Goal: Information Seeking & Learning: Learn about a topic

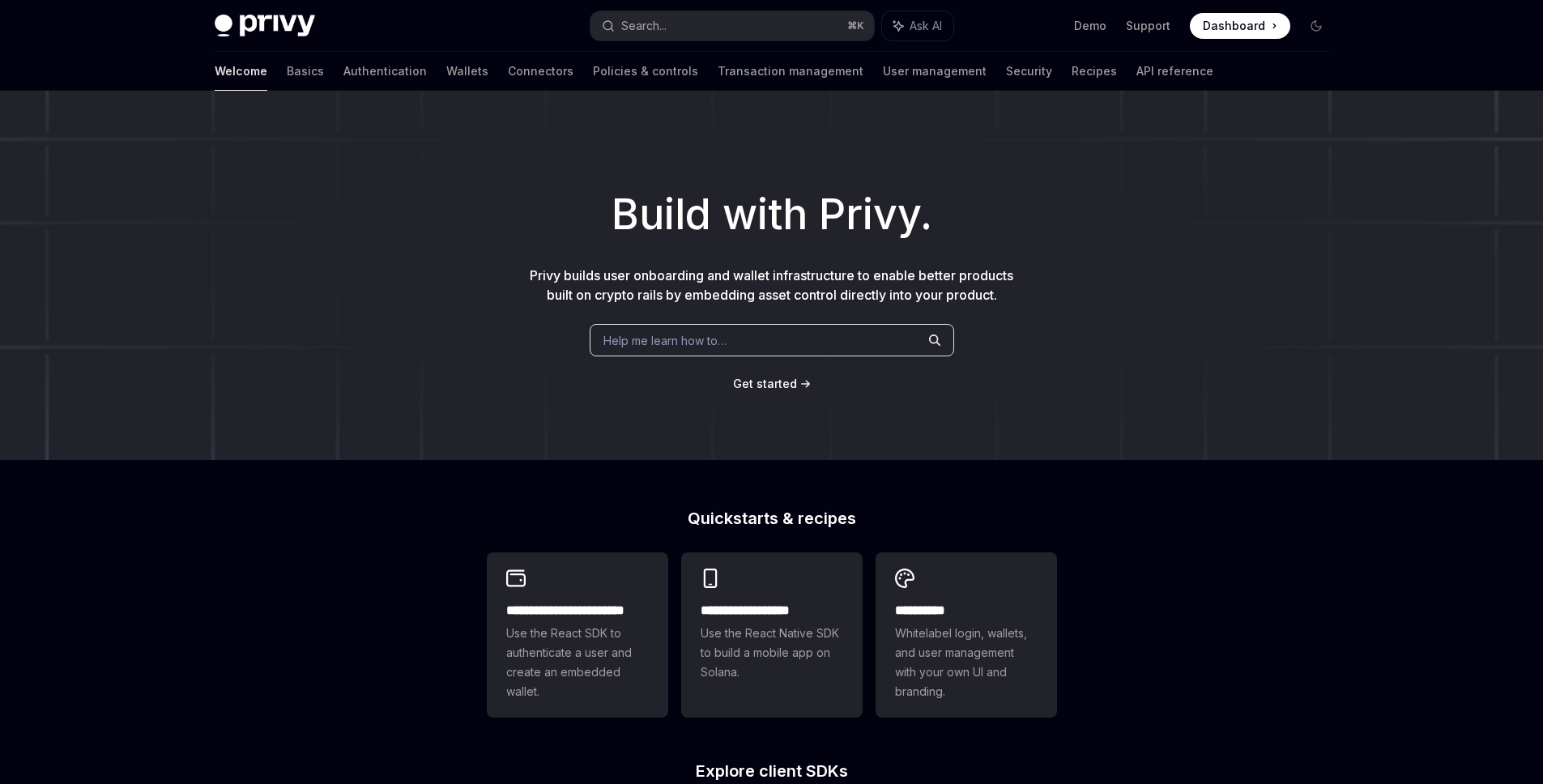
click at [251, 74] on div "Welcome Basics Authentication Wallets Connectors Policies & controls Transactio…" at bounding box center [714, 71] width 999 height 39
click at [286, 75] on link "Basics" at bounding box center [305, 71] width 37 height 39
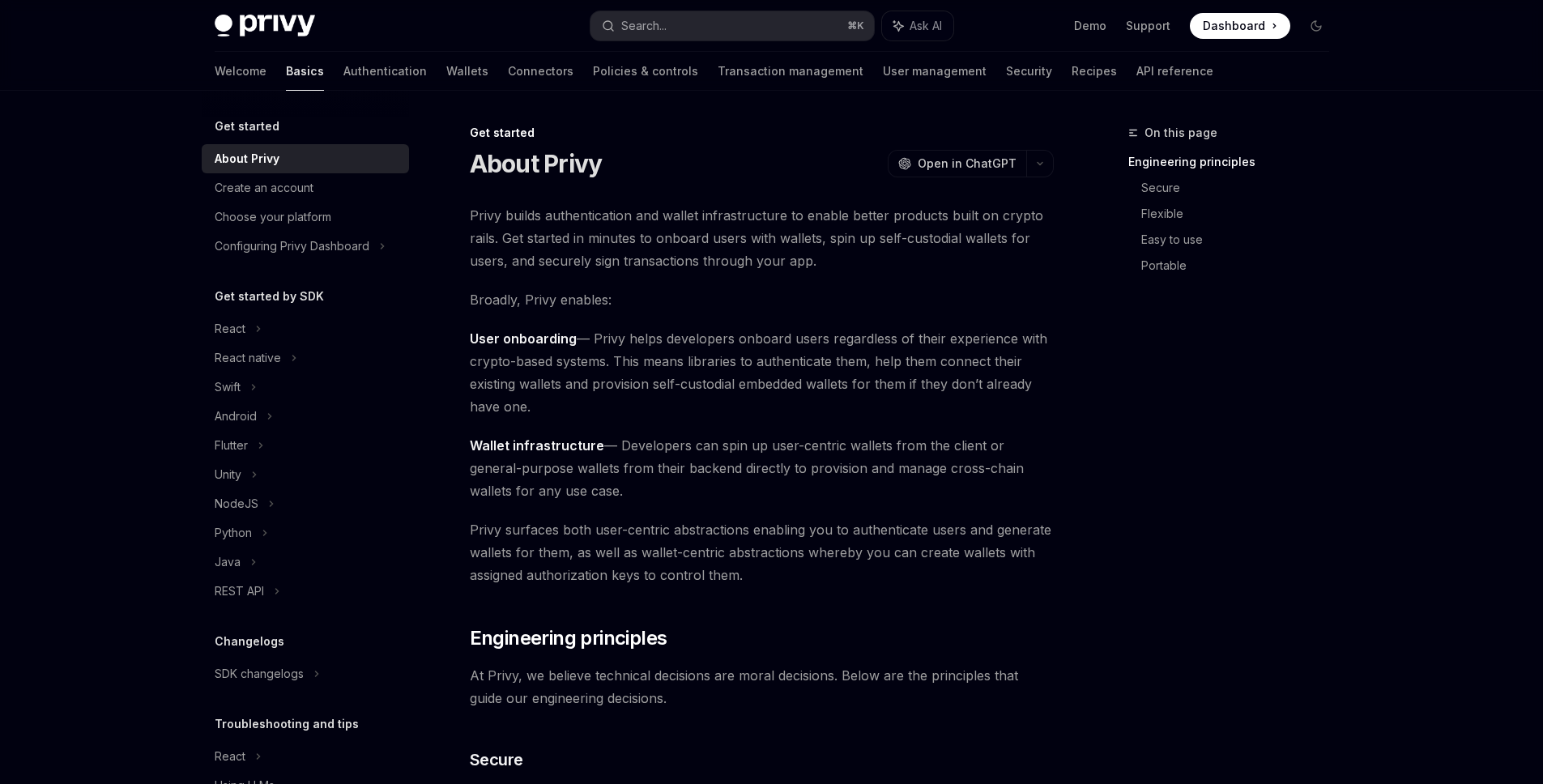
click at [495, 75] on div "Welcome Basics Authentication Wallets Connectors Policies & controls Transactio…" at bounding box center [714, 71] width 999 height 39
click at [508, 80] on link "Connectors" at bounding box center [540, 71] width 66 height 39
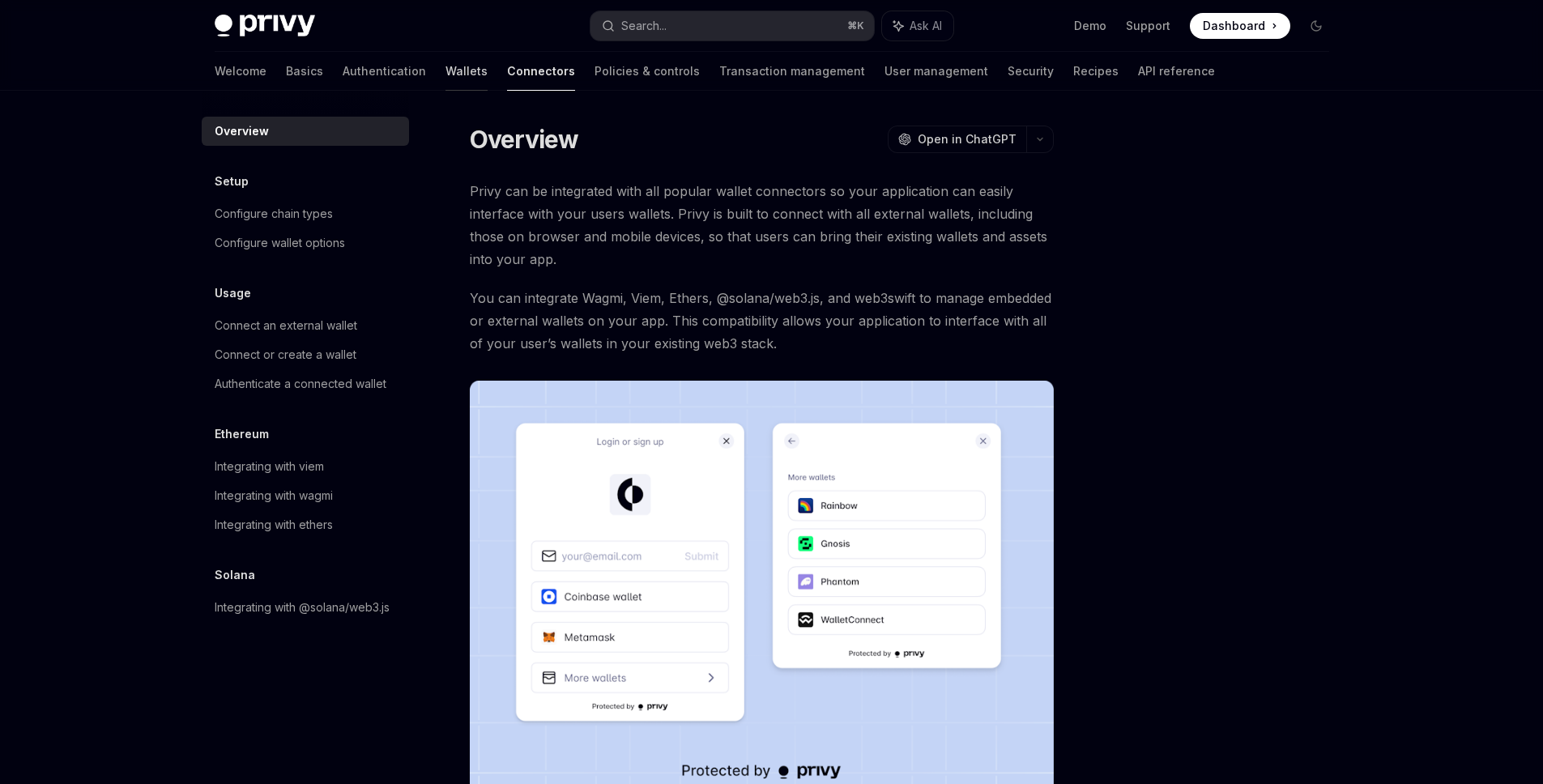
click at [446, 80] on link "Wallets" at bounding box center [466, 71] width 42 height 39
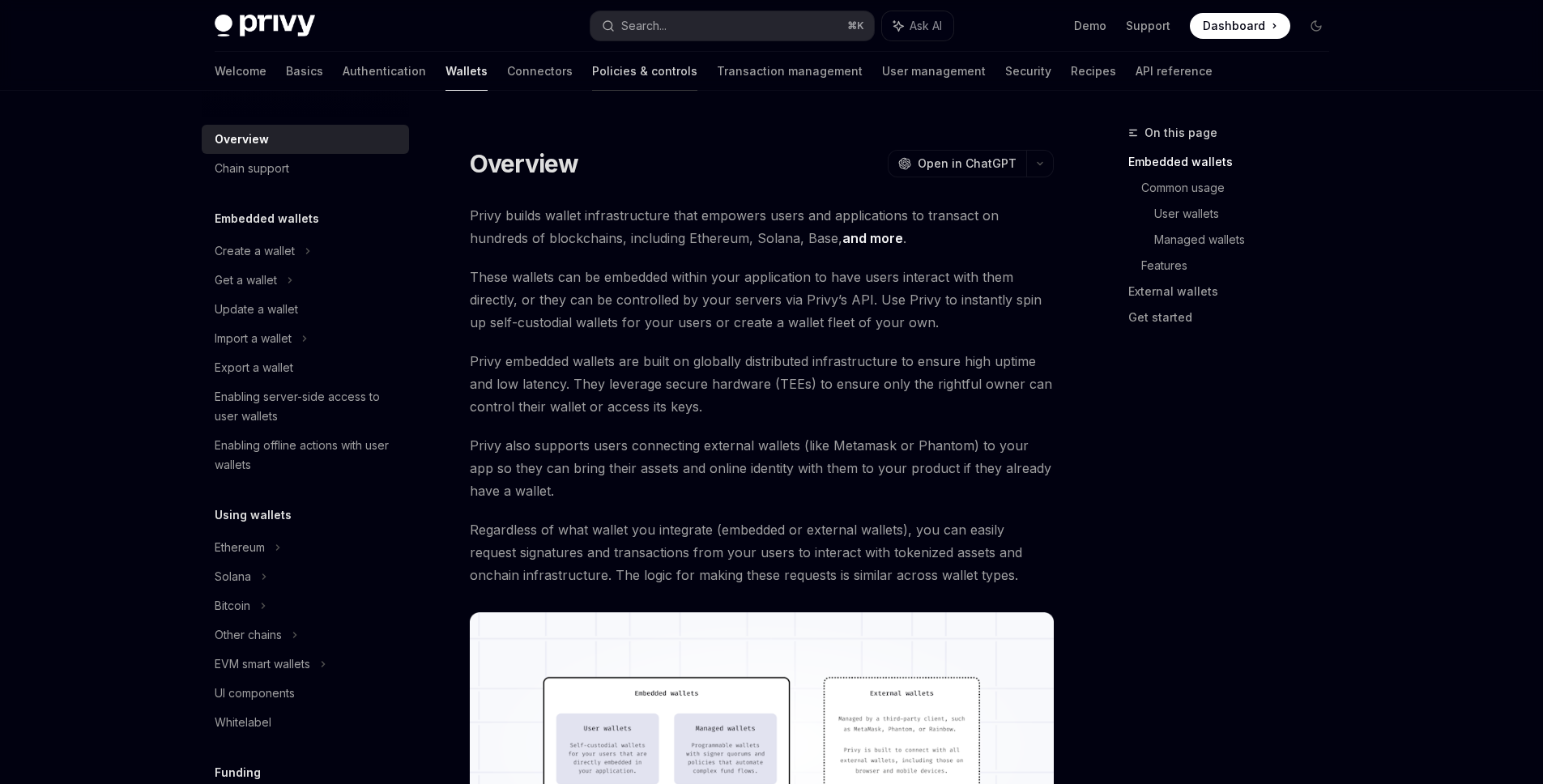
click at [592, 77] on link "Policies & controls" at bounding box center [644, 71] width 105 height 39
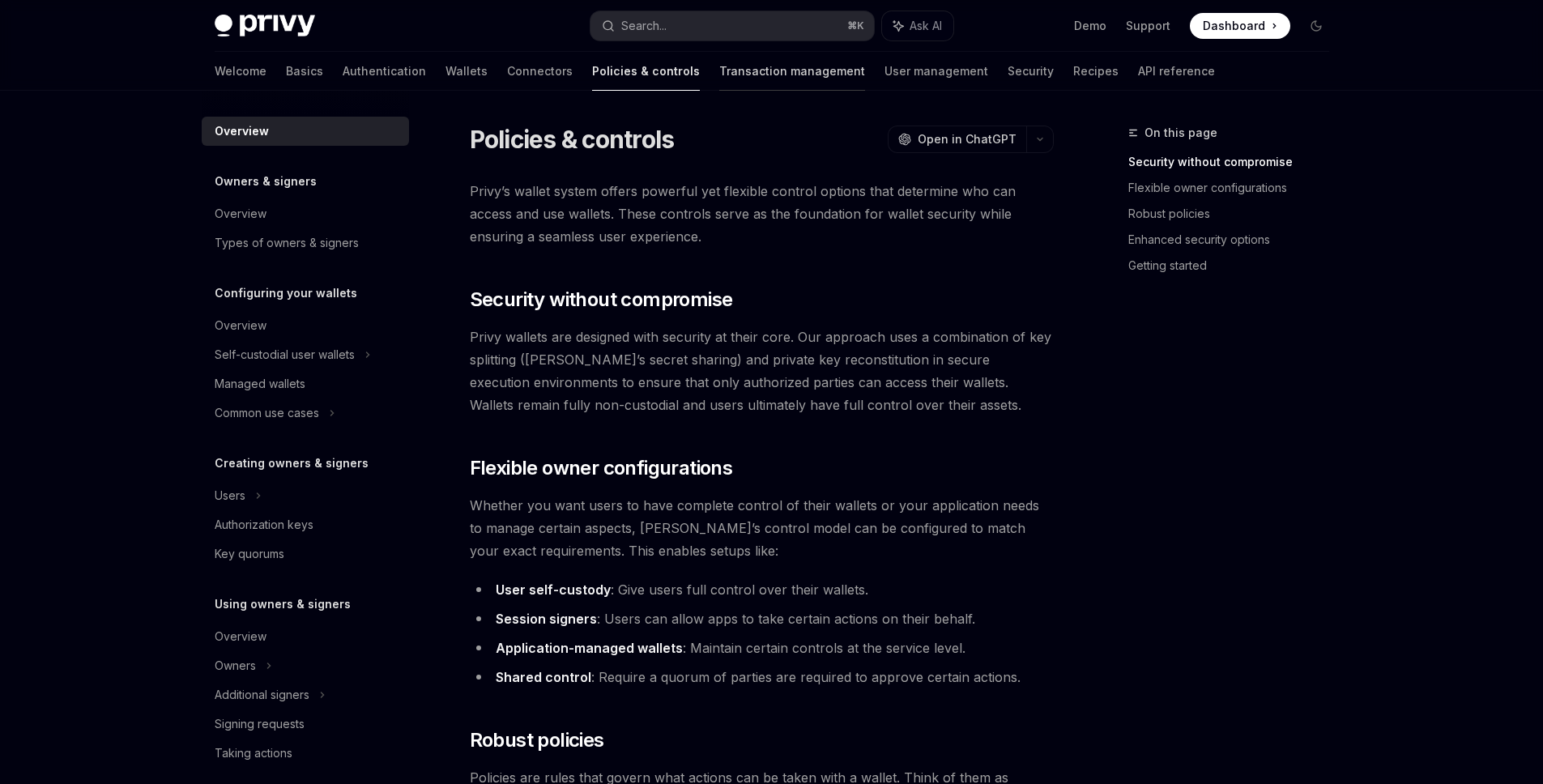
click at [720, 75] on link "Transaction management" at bounding box center [793, 71] width 146 height 39
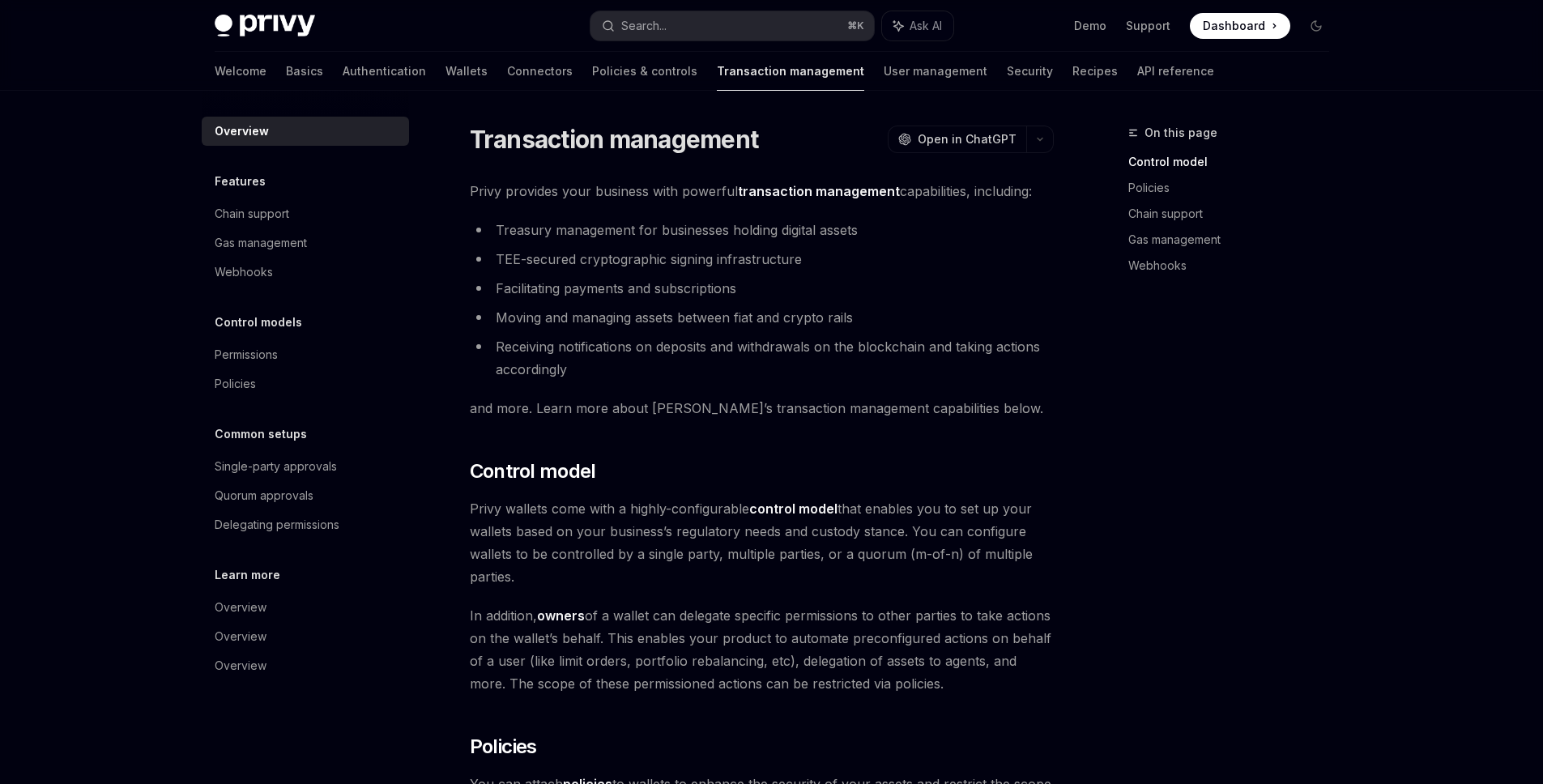
click at [779, 71] on div "Welcome Basics Authentication Wallets Connectors Policies & controls Transactio…" at bounding box center [715, 71] width 999 height 39
click at [896, 71] on div "Welcome Basics Authentication Wallets Connectors Policies & controls Transactio…" at bounding box center [715, 71] width 999 height 39
click at [1007, 71] on link "Security" at bounding box center [1030, 71] width 46 height 39
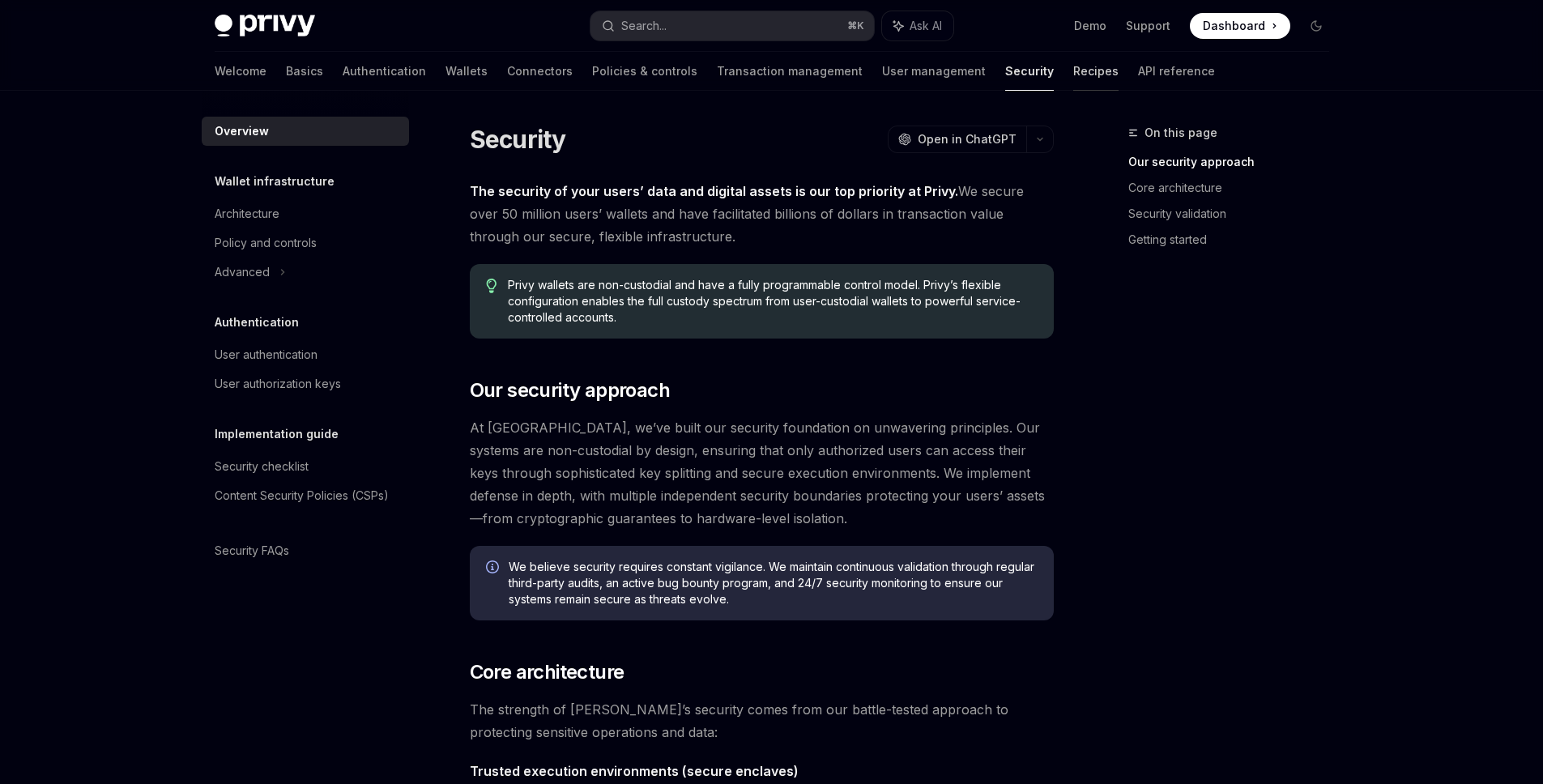
click at [1073, 70] on link "Recipes" at bounding box center [1096, 71] width 46 height 39
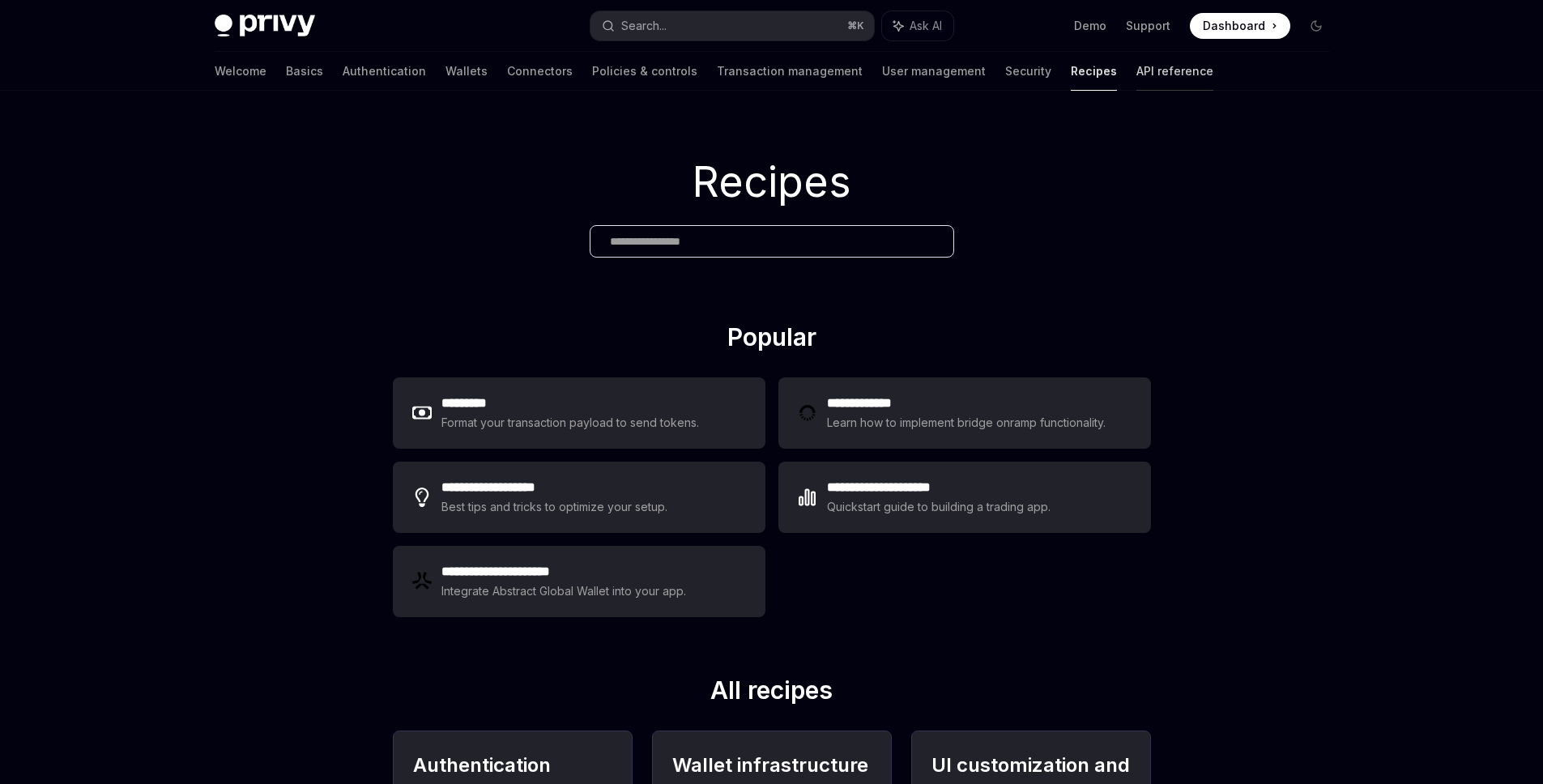
click at [1136, 70] on link "API reference" at bounding box center [1174, 71] width 77 height 39
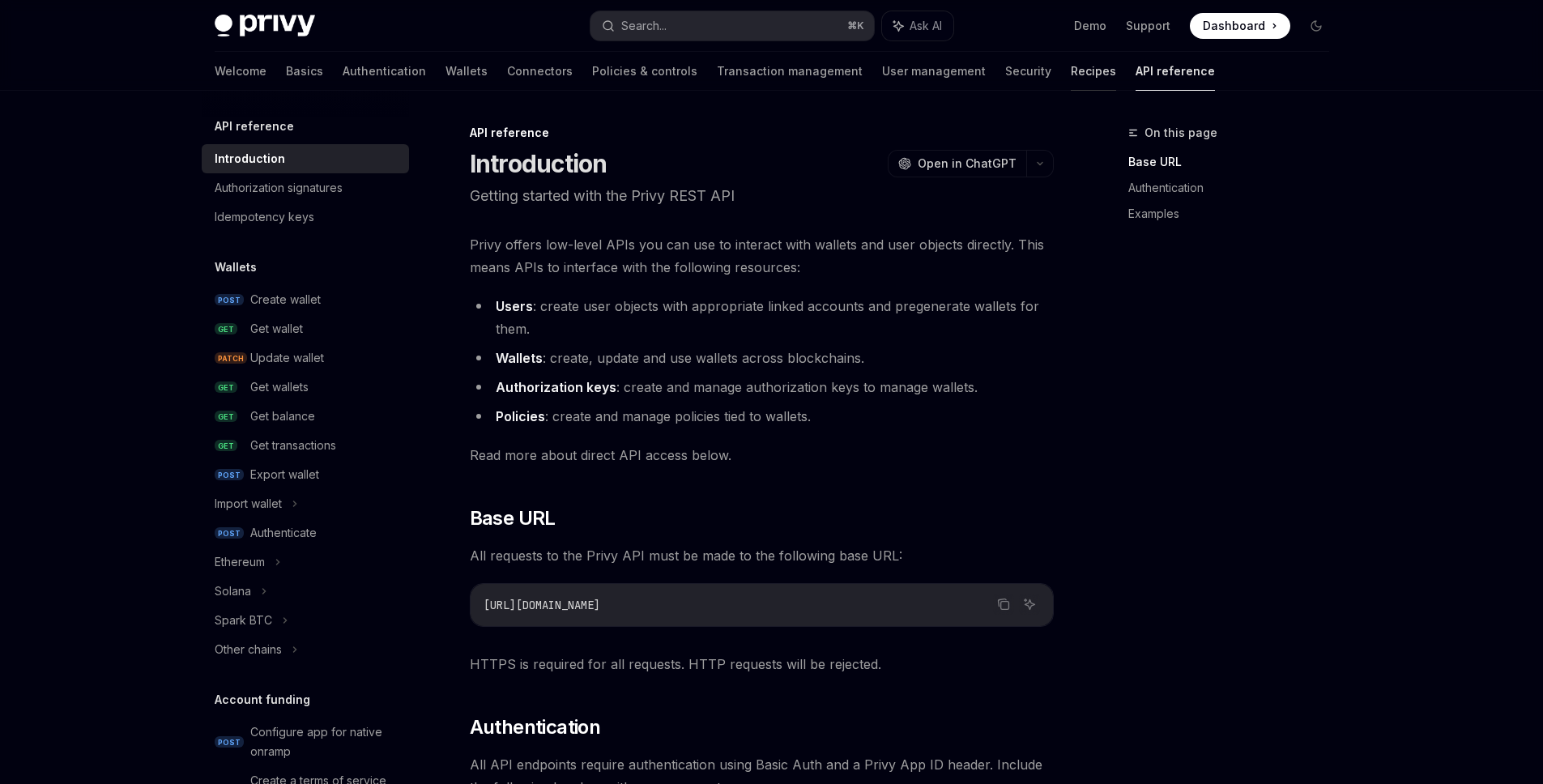
click at [1071, 70] on link "Recipes" at bounding box center [1093, 71] width 46 height 39
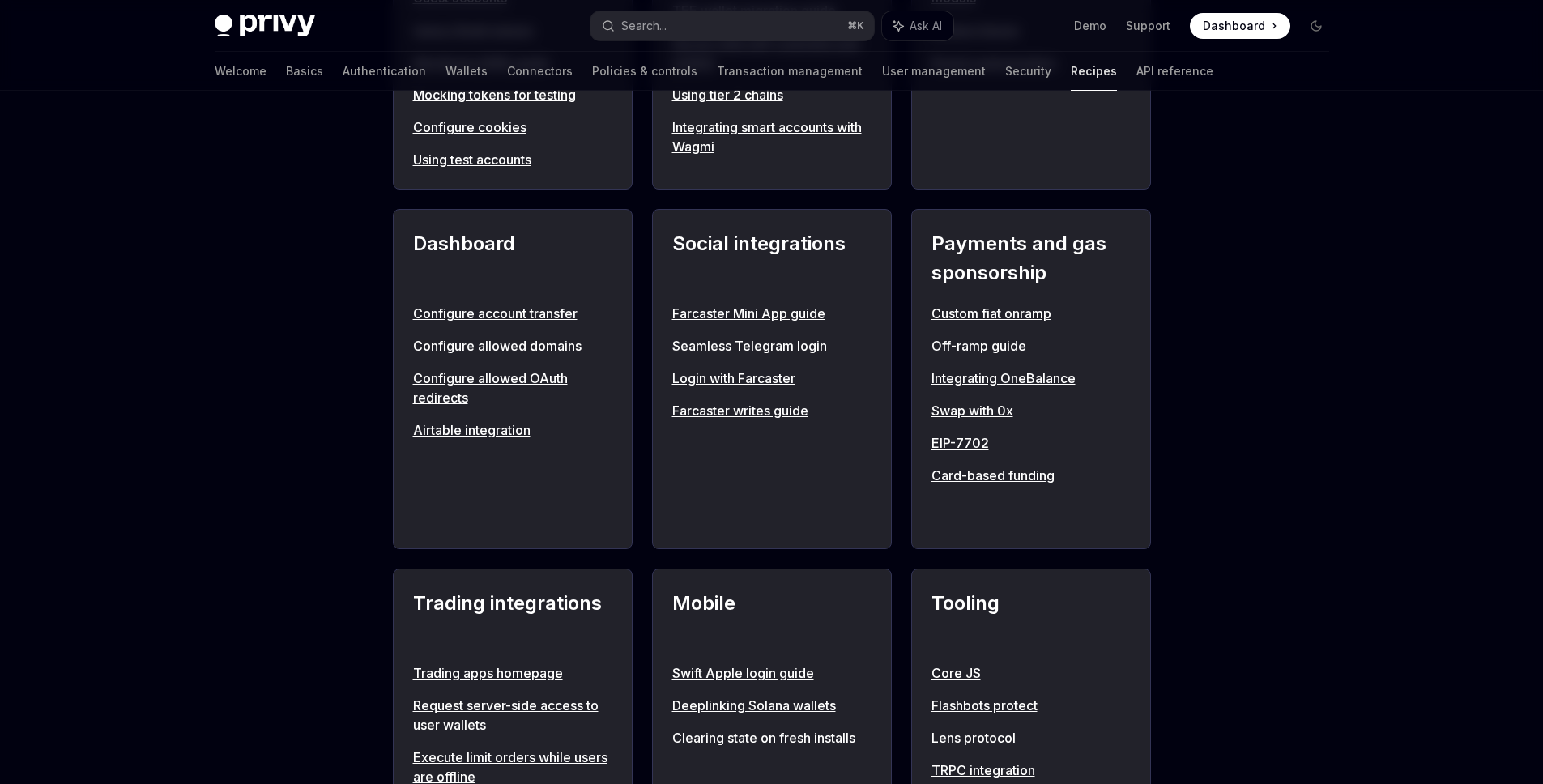
scroll to position [1170, 0]
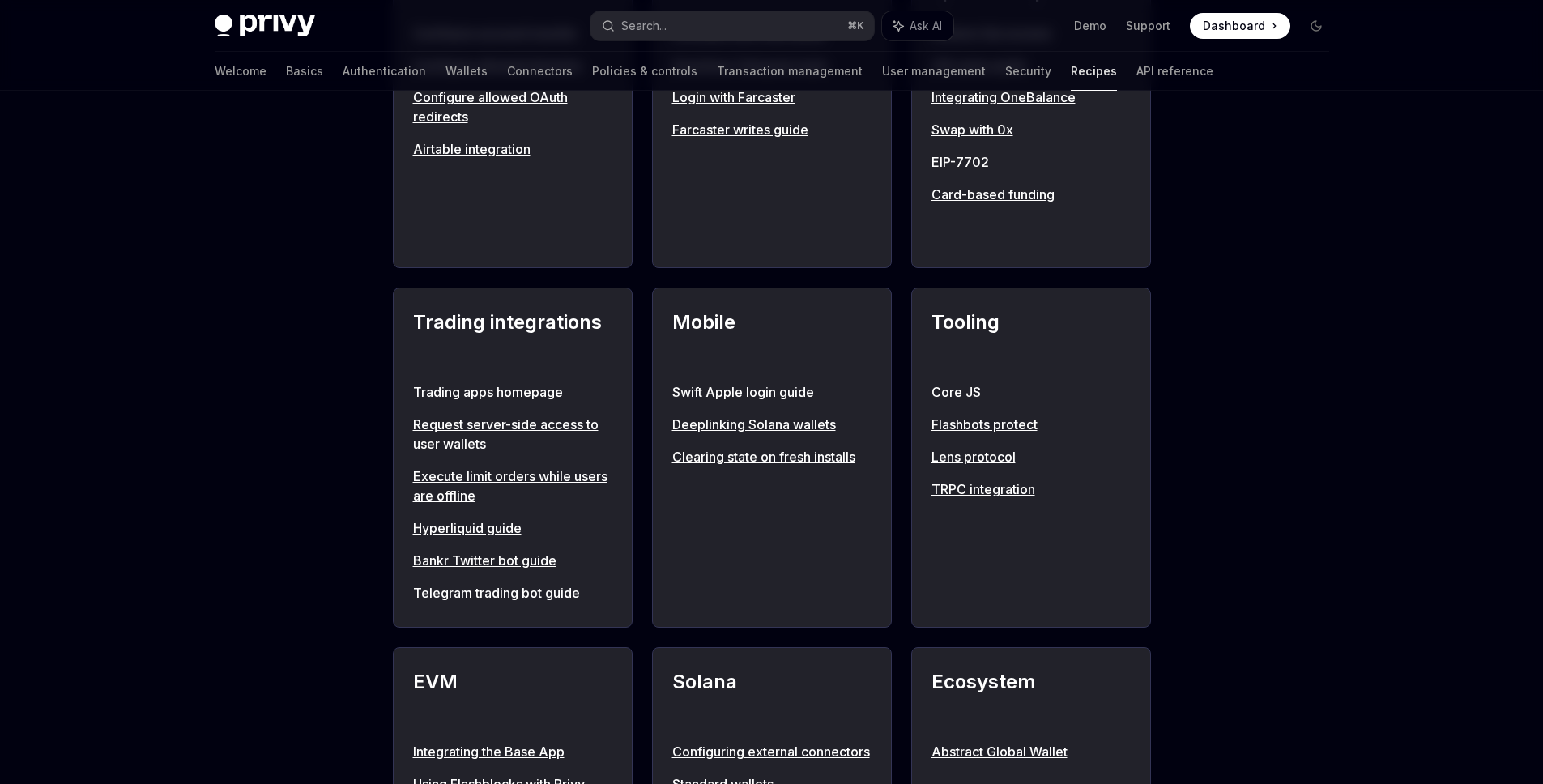
click at [750, 370] on div "Mobile Swift Apple login guide Deeplinking Solana wallets Clearing state on fre…" at bounding box center [772, 457] width 240 height 340
click at [750, 377] on div "Mobile Swift Apple login guide Deeplinking Solana wallets Clearing state on fre…" at bounding box center [772, 457] width 240 height 340
click at [750, 386] on link "Swift Apple login guide" at bounding box center [772, 392] width 199 height 19
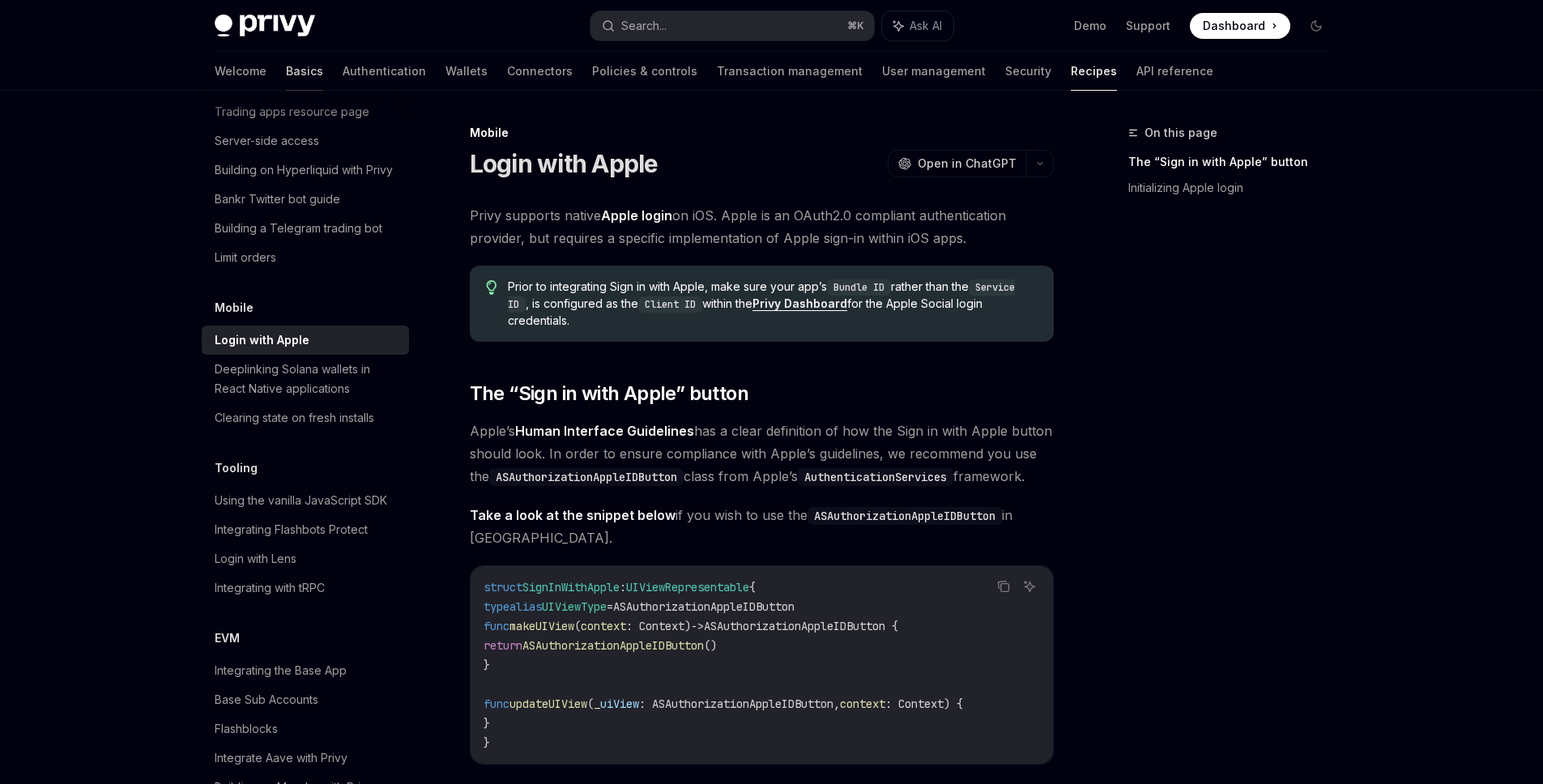
click at [286, 67] on link "Basics" at bounding box center [305, 71] width 37 height 39
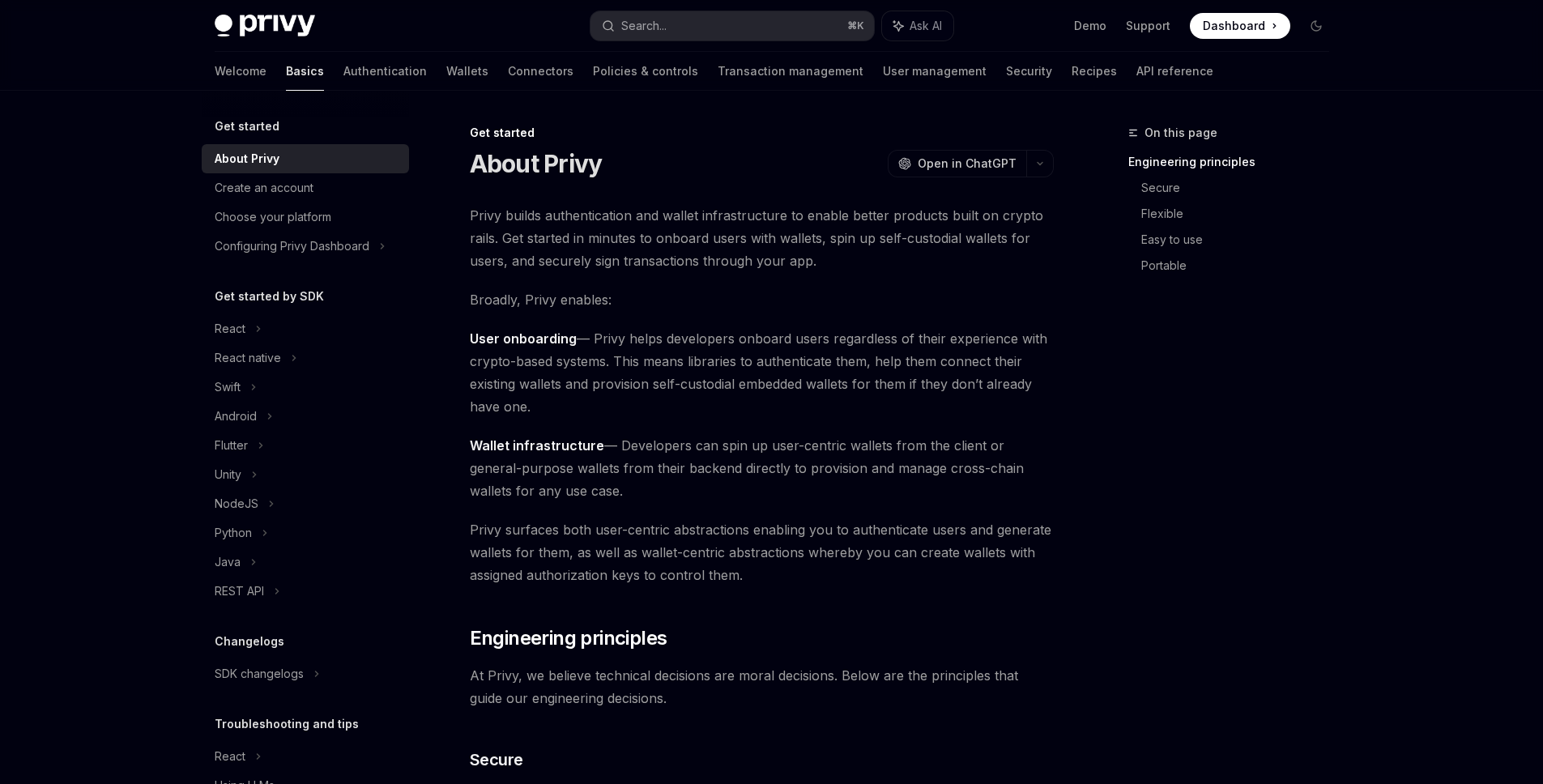
click at [831, 345] on span "User onboarding — Privy helps developers onboard users regardless of their expe…" at bounding box center [762, 372] width 584 height 90
click at [800, 22] on button "Search... ⌘ K" at bounding box center [732, 26] width 284 height 29
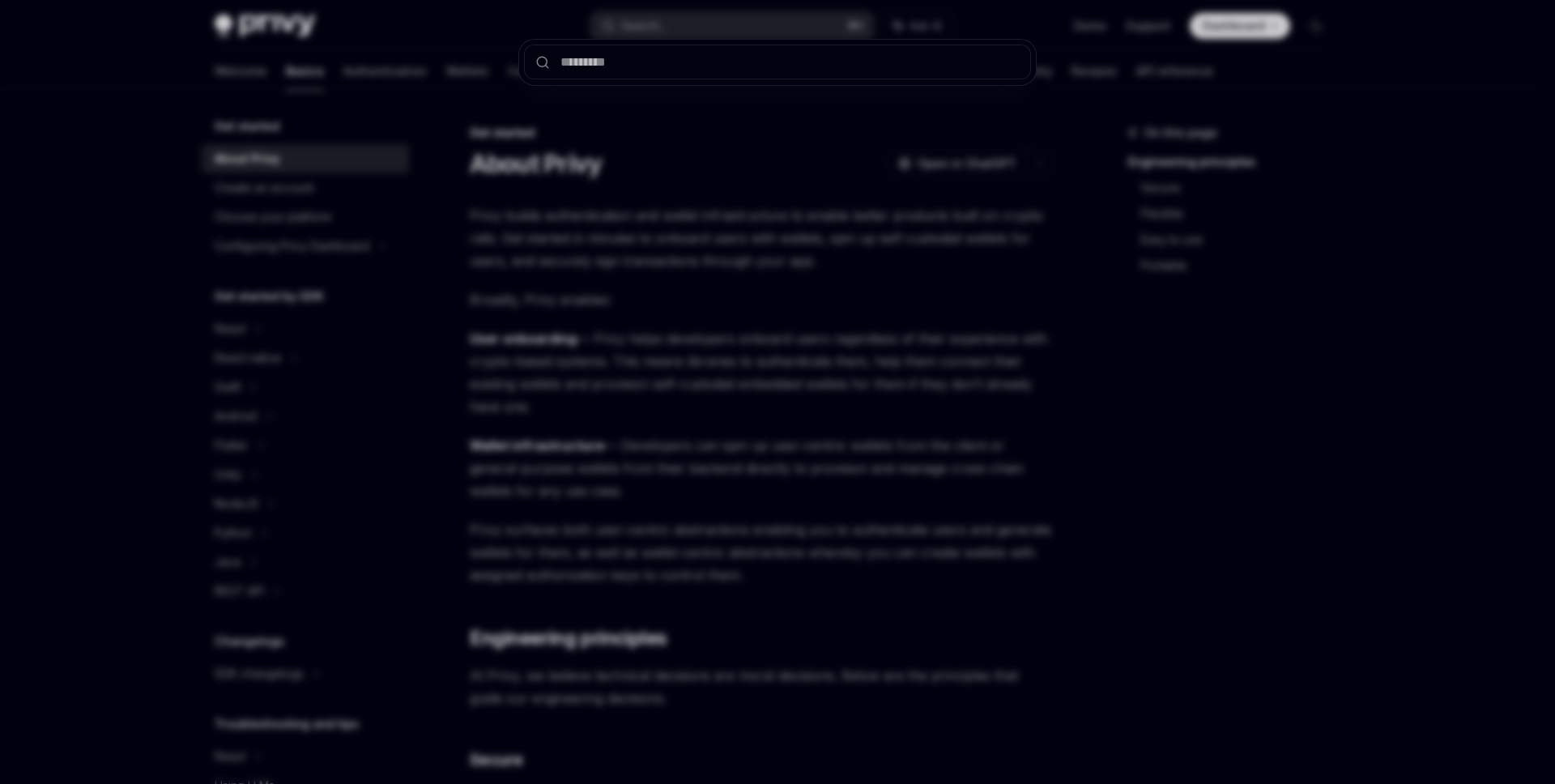
click at [695, 145] on div at bounding box center [778, 392] width 1555 height 784
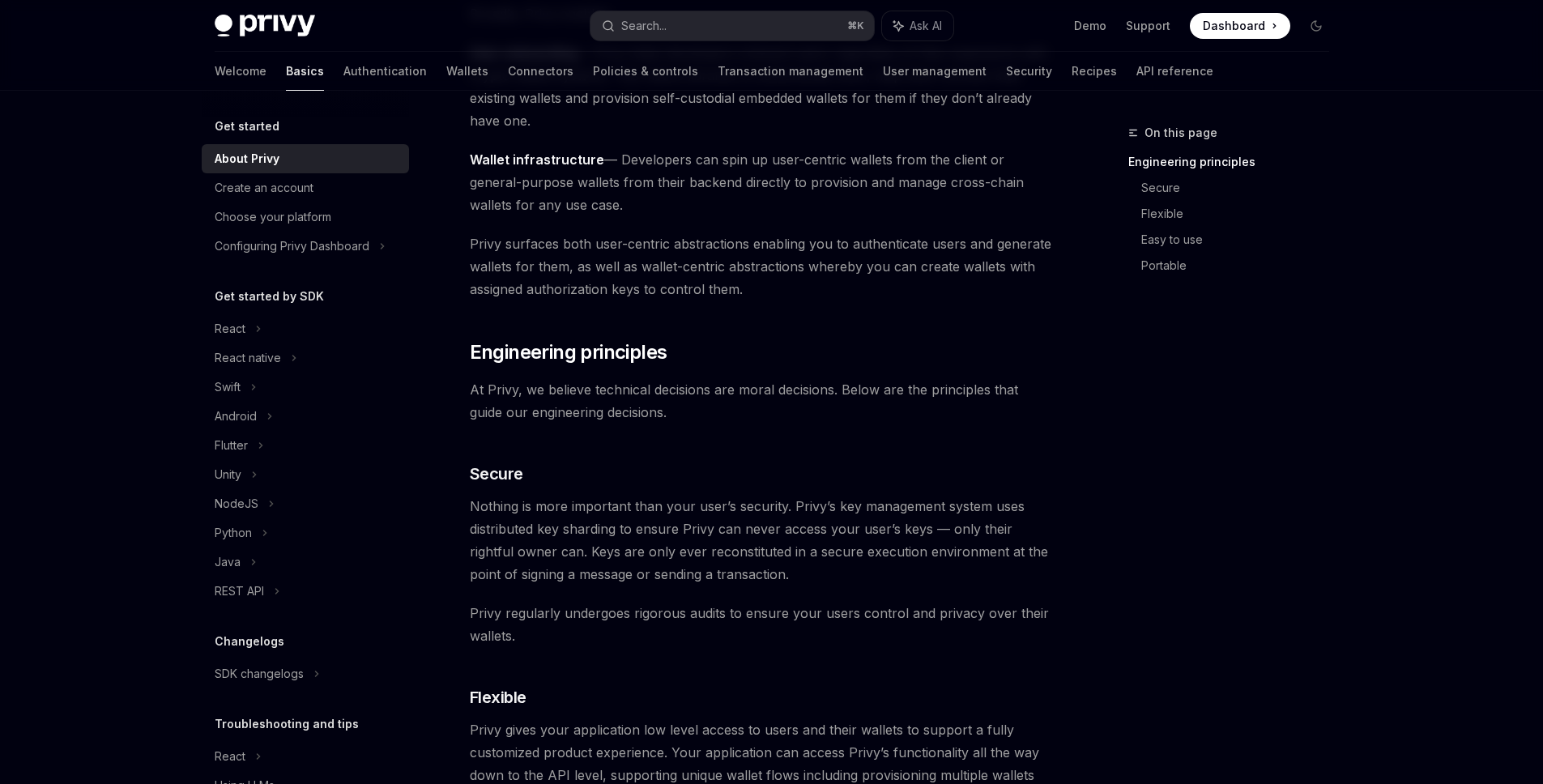
scroll to position [572, 0]
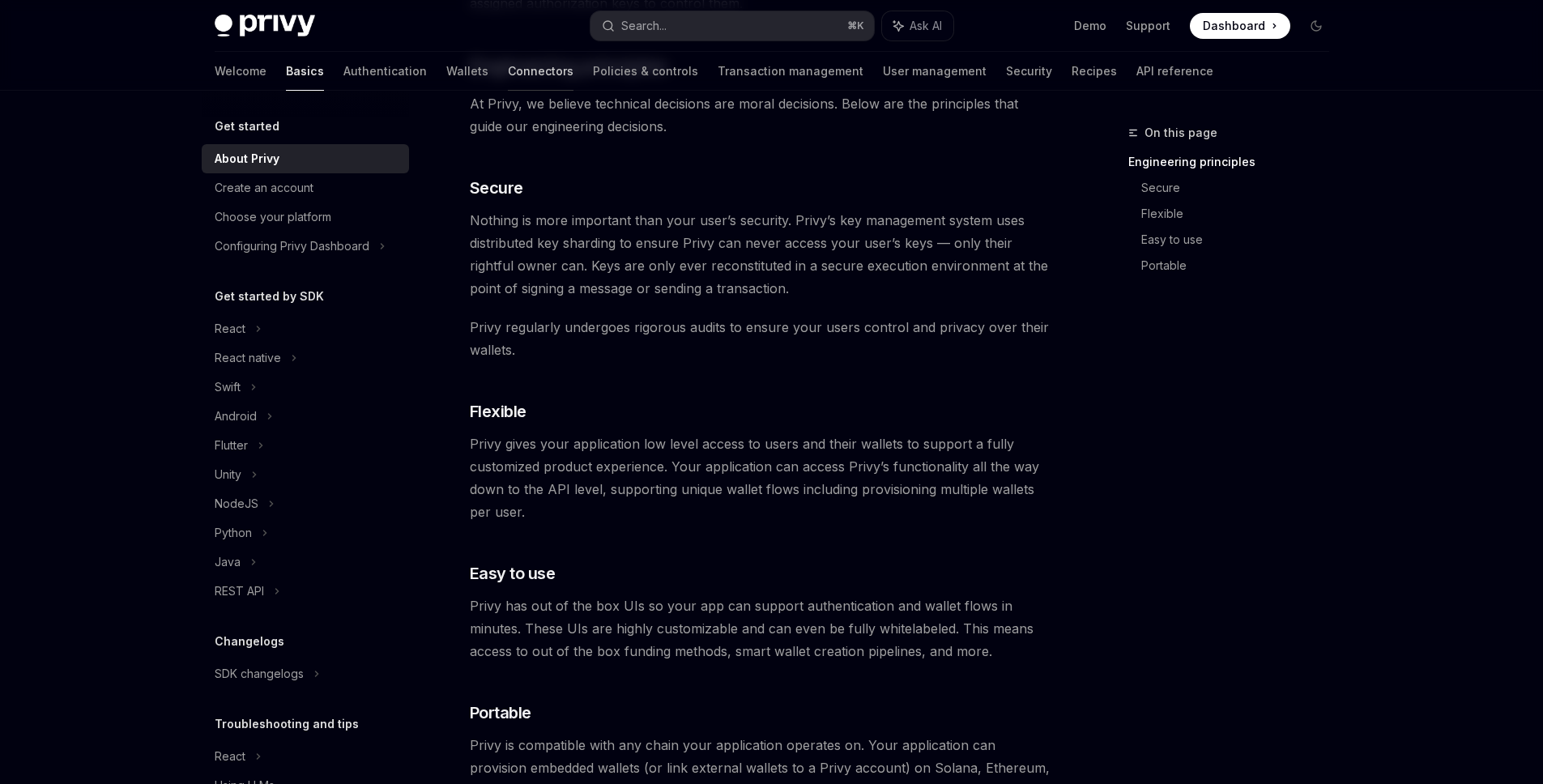
click at [508, 85] on link "Connectors" at bounding box center [540, 71] width 66 height 39
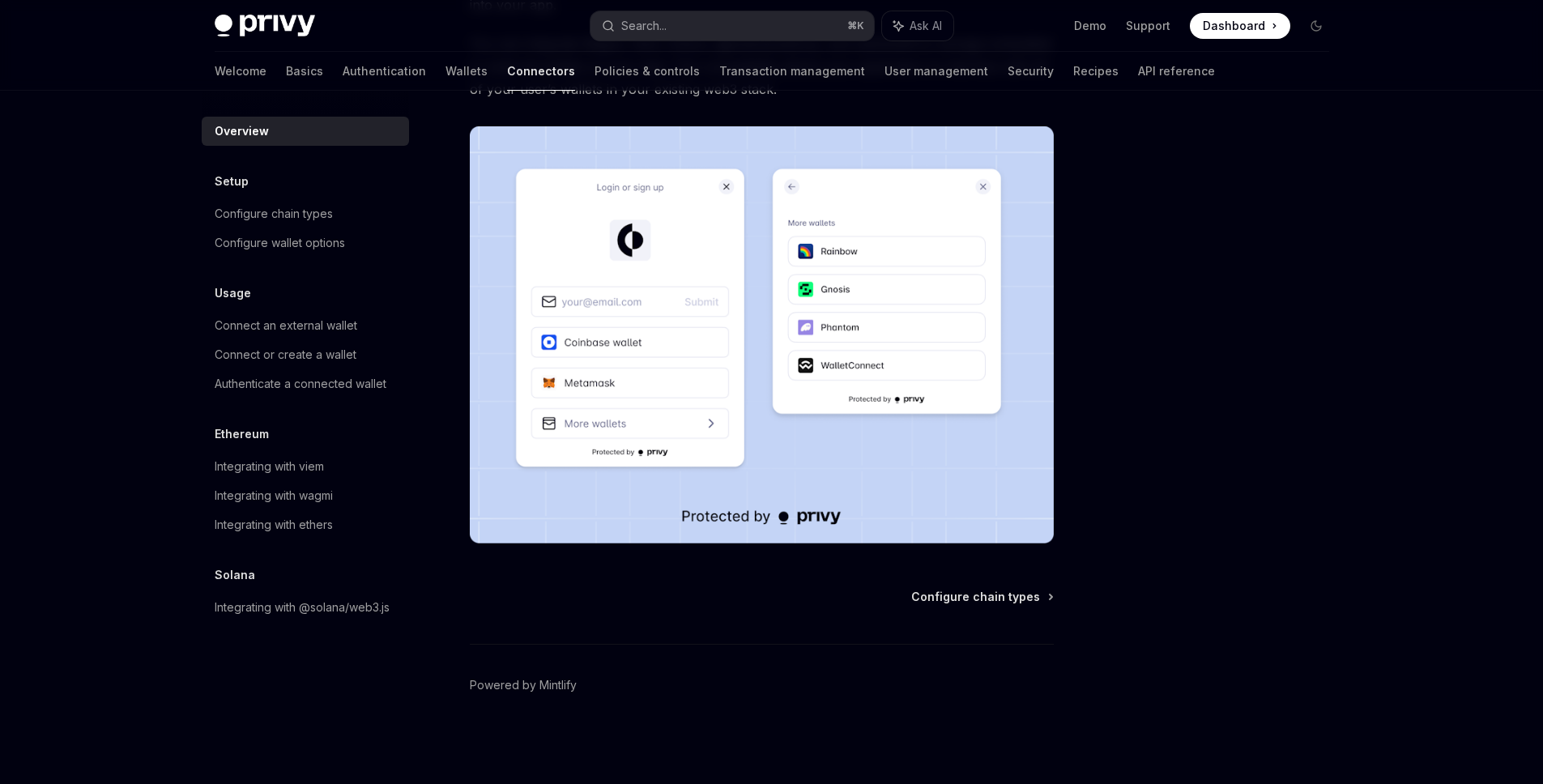
scroll to position [58, 0]
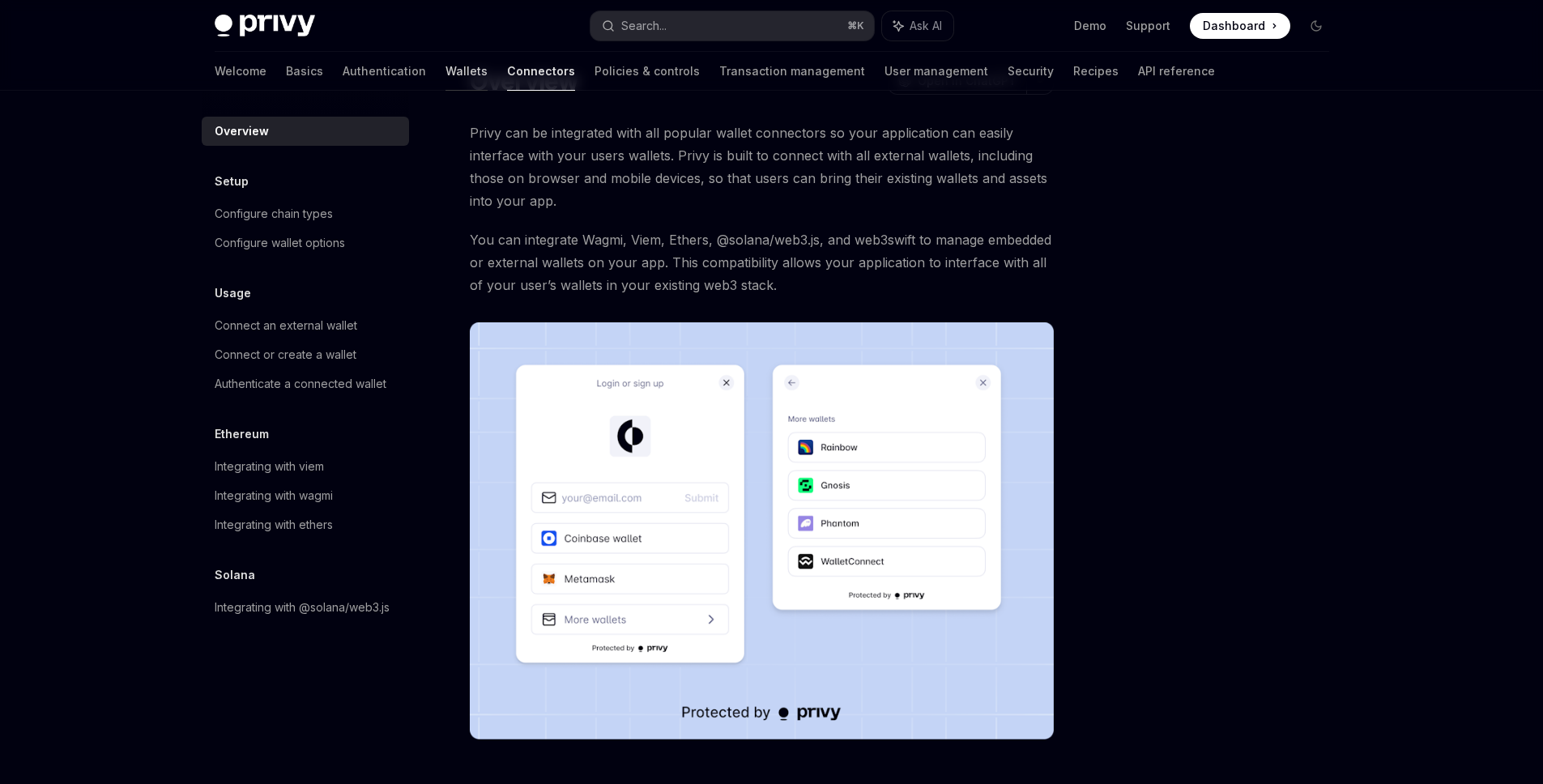
click at [446, 74] on link "Wallets" at bounding box center [466, 71] width 42 height 39
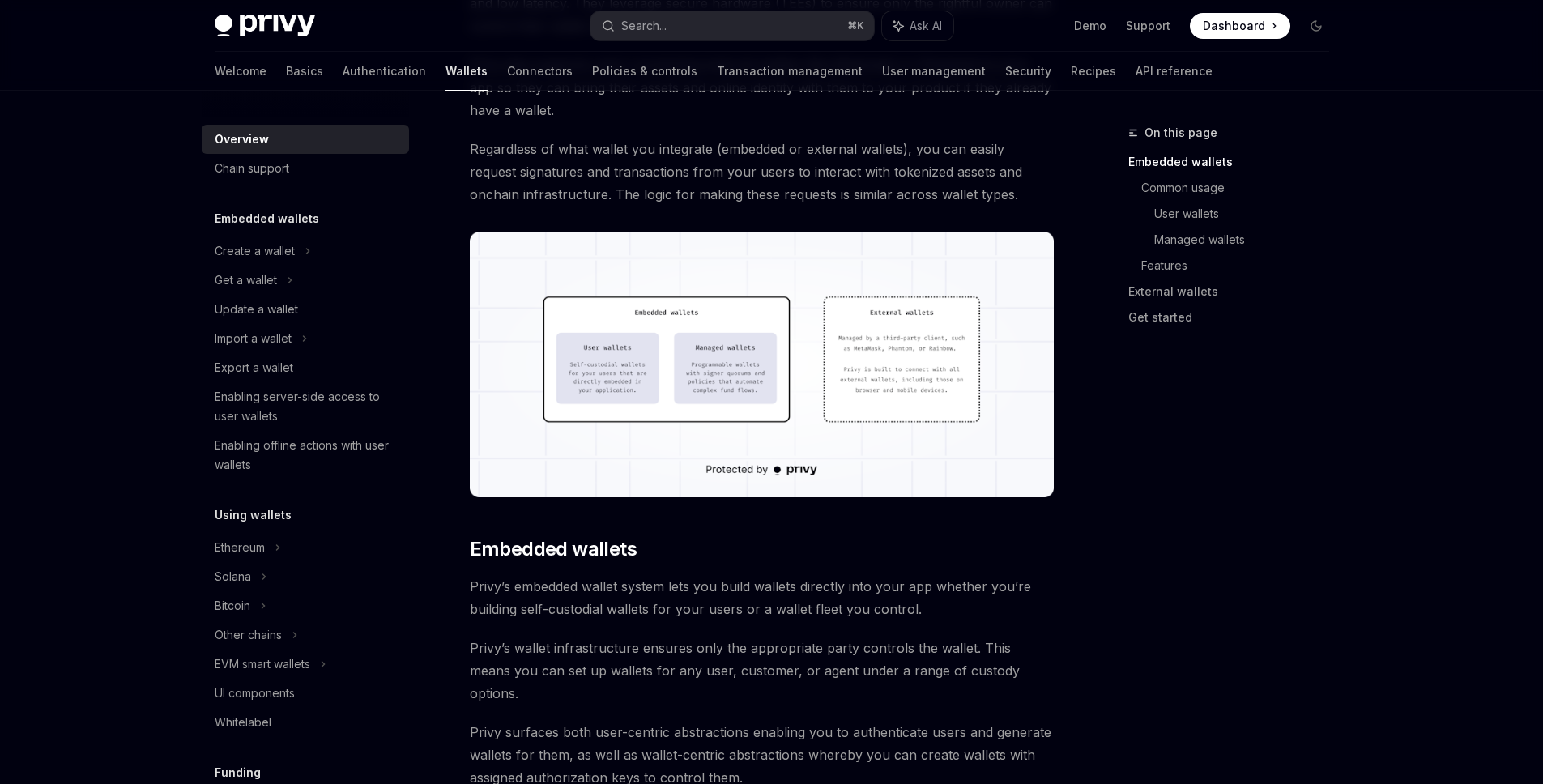
scroll to position [359, 0]
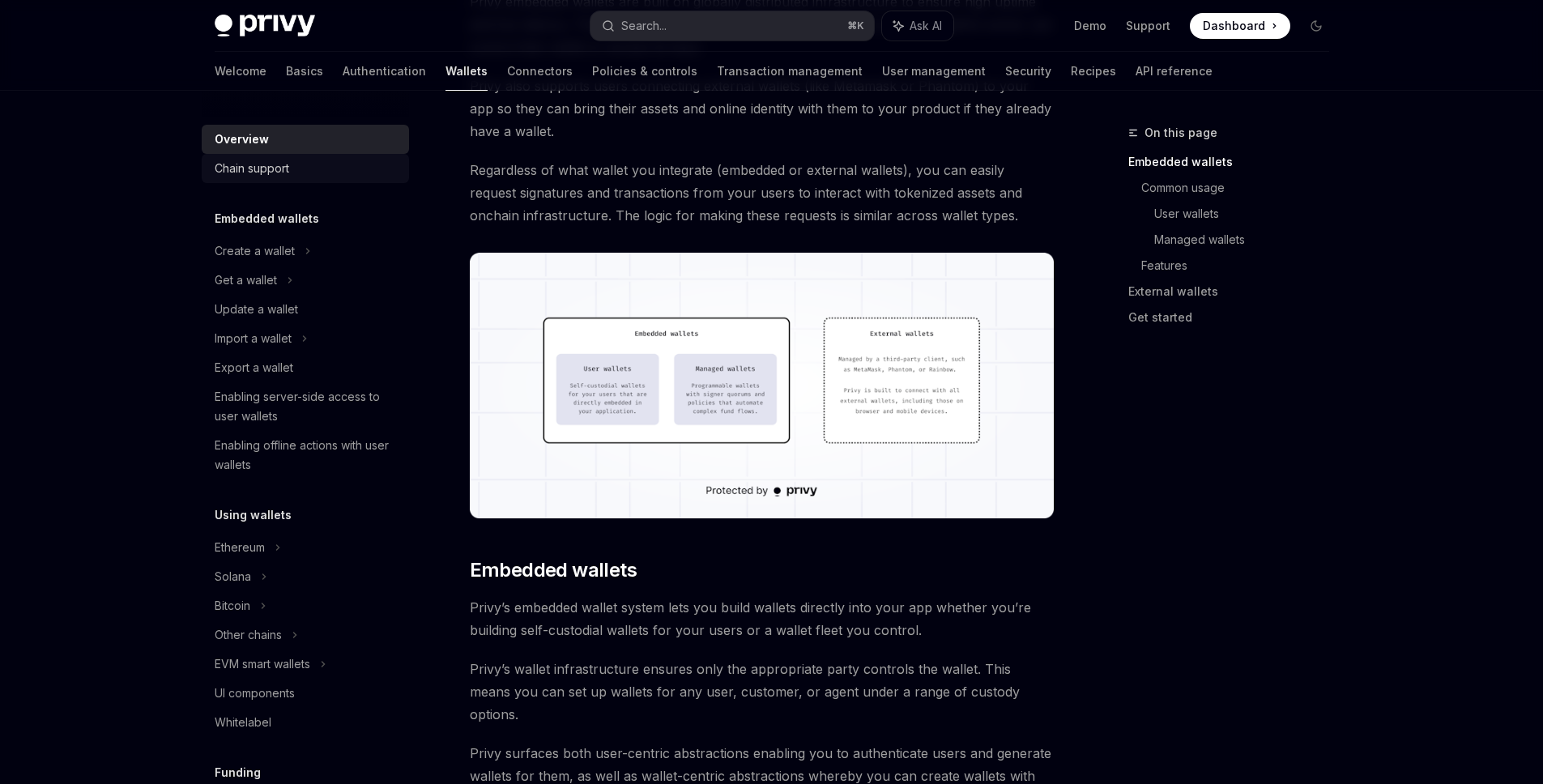
click at [305, 182] on link "Chain support" at bounding box center [305, 168] width 208 height 29
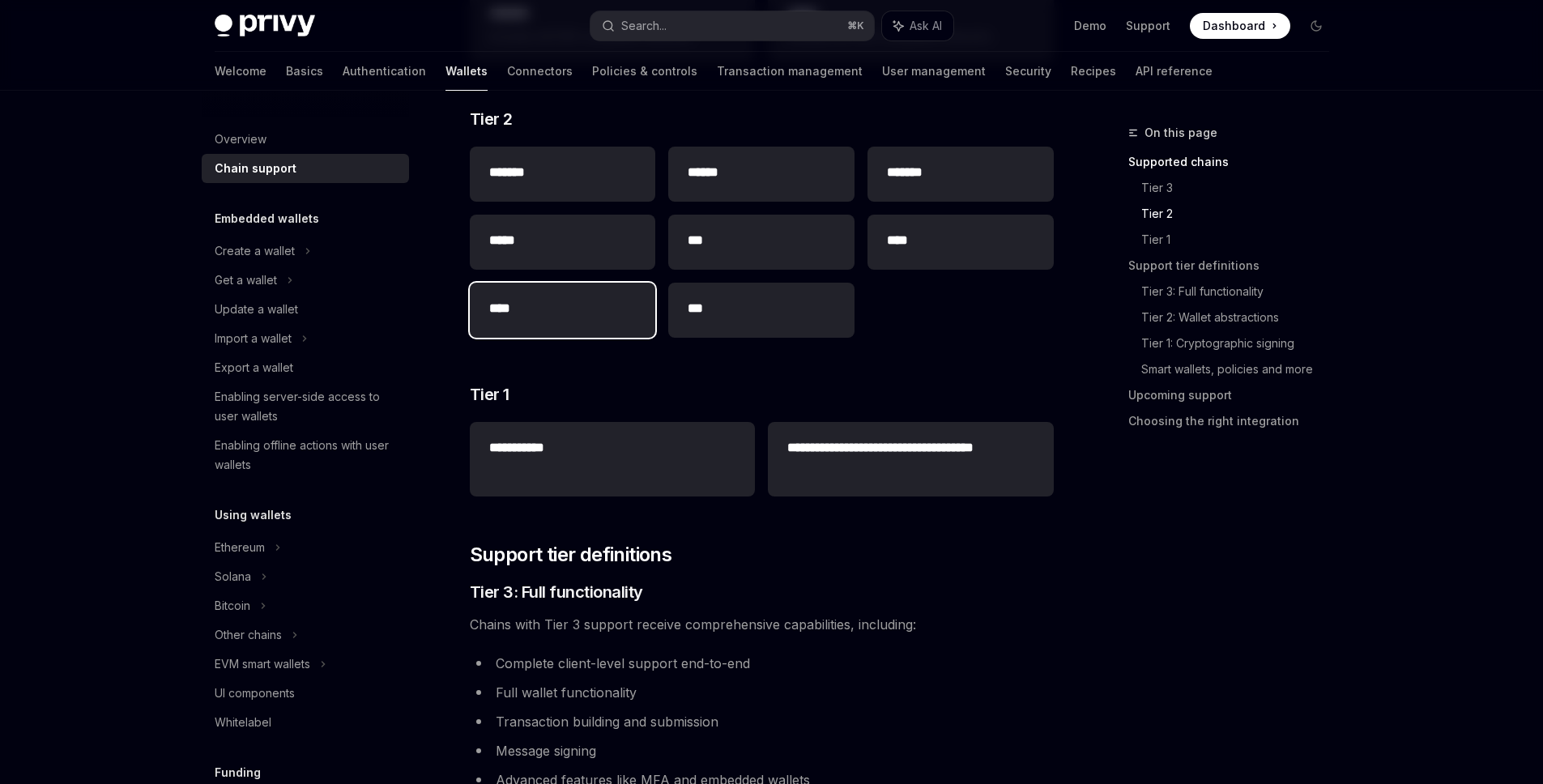
click at [569, 299] on h2 "****" at bounding box center [563, 308] width 148 height 19
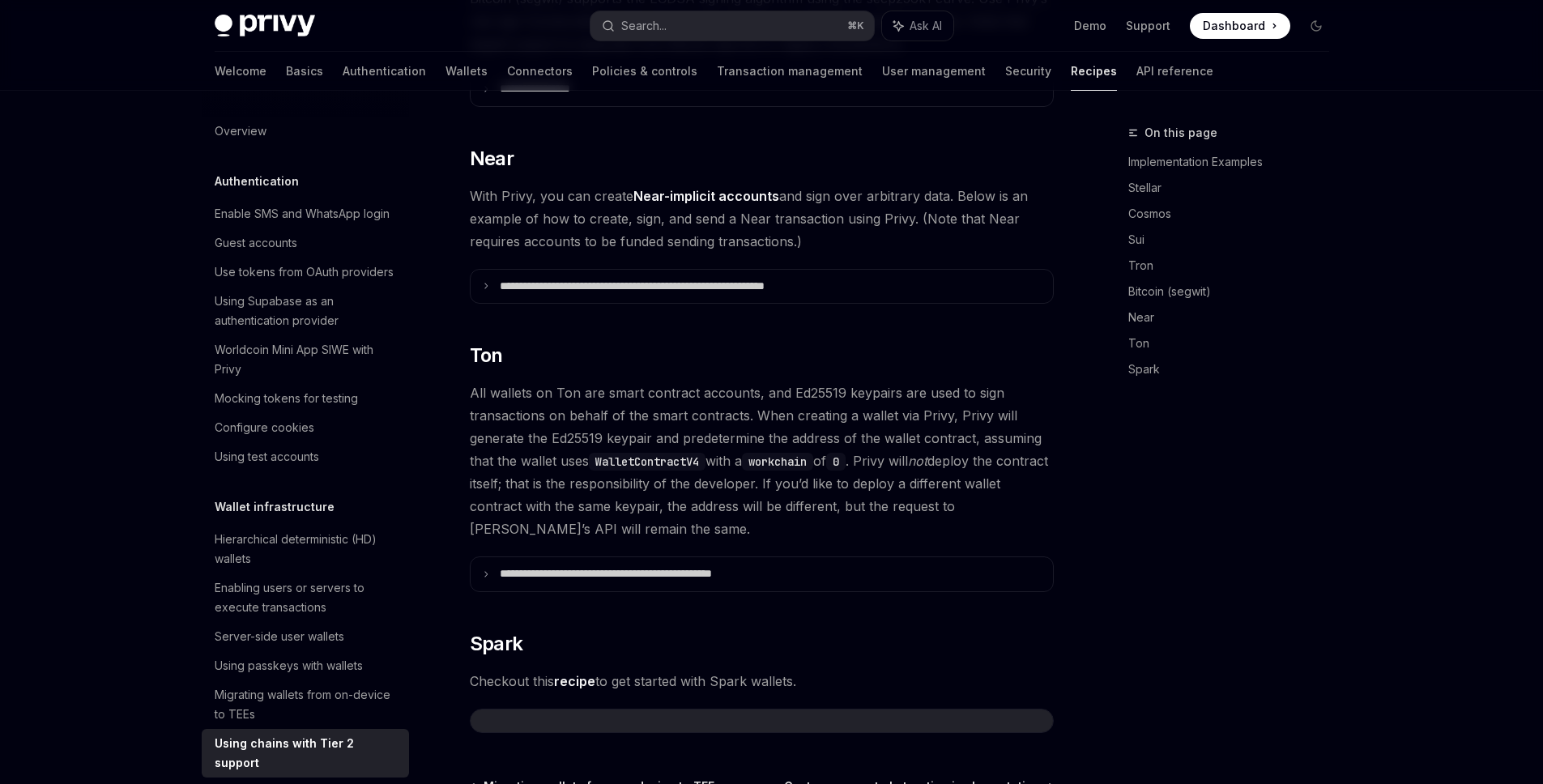
scroll to position [354, 0]
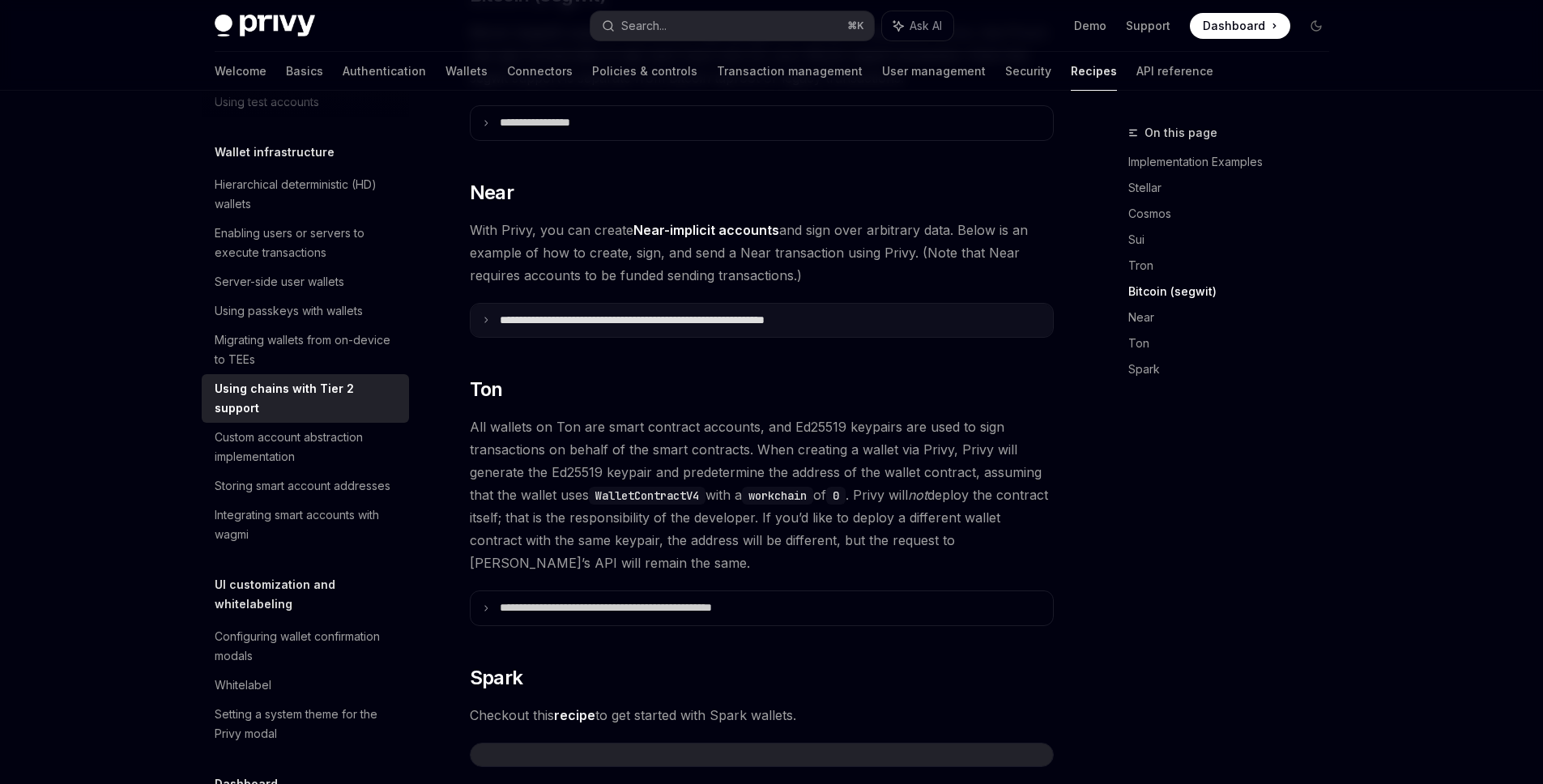
click at [569, 304] on summary "**********" at bounding box center [762, 320] width 583 height 34
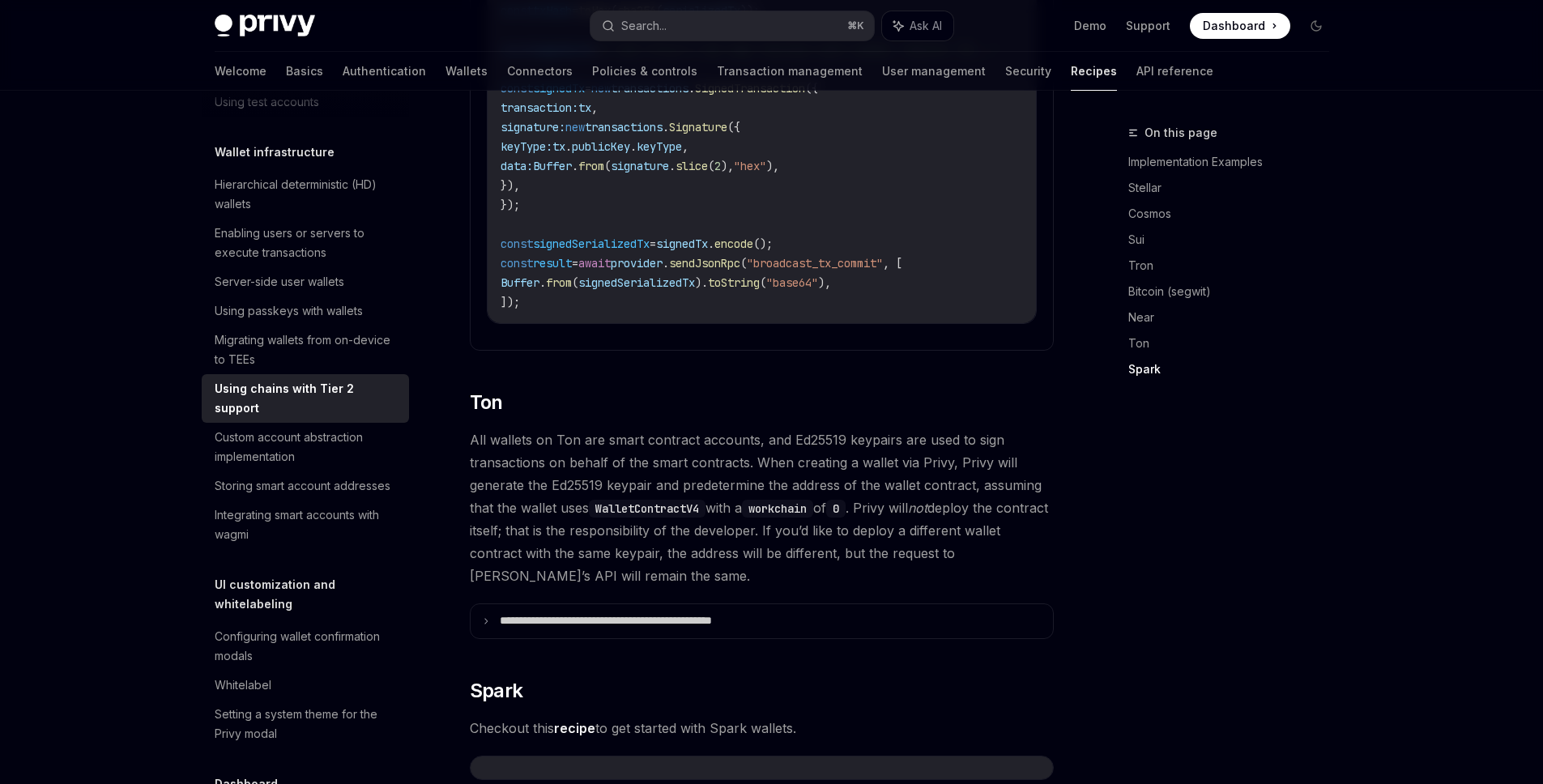
scroll to position [2841, 0]
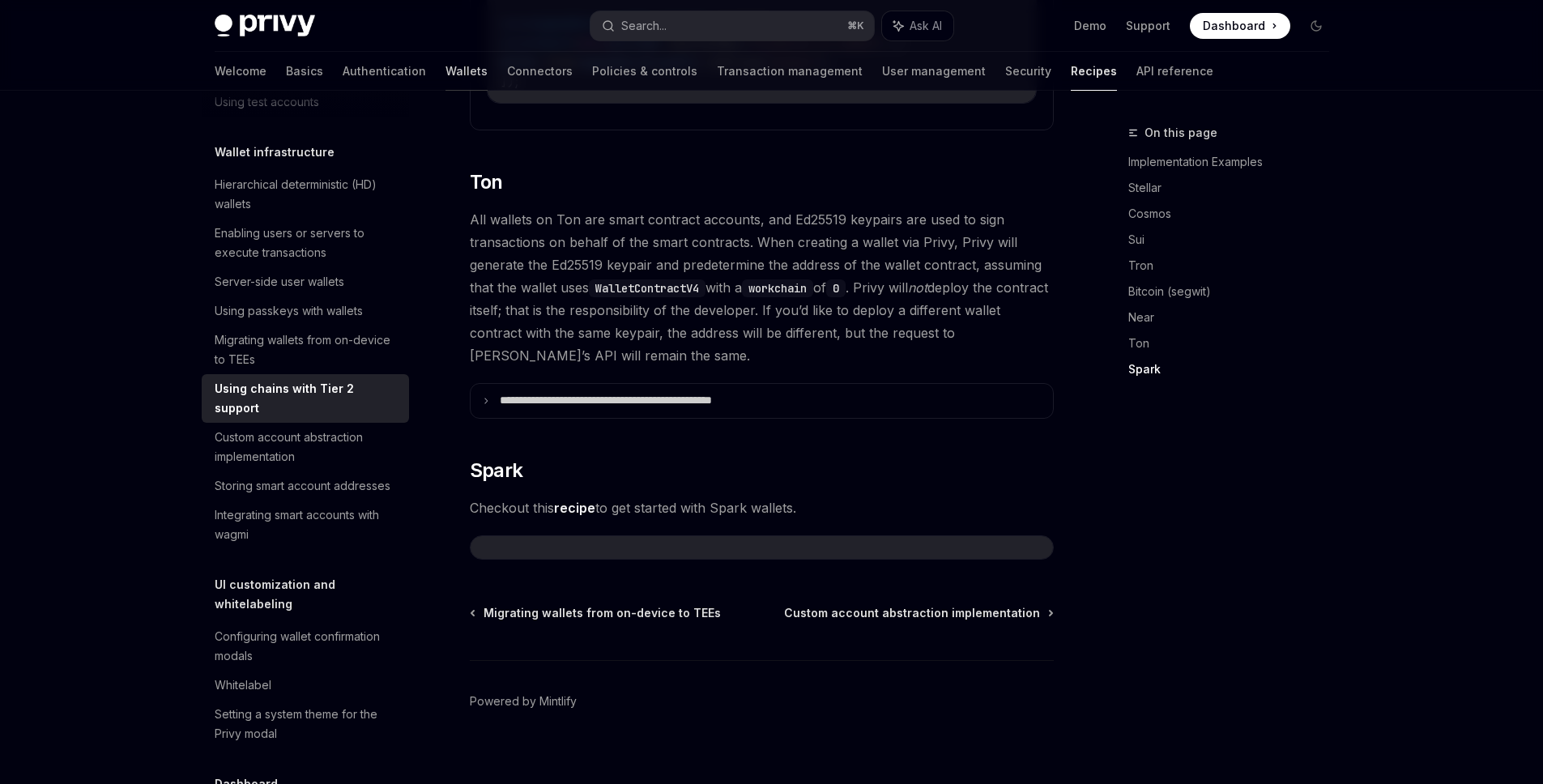
click at [446, 66] on link "Wallets" at bounding box center [466, 71] width 42 height 39
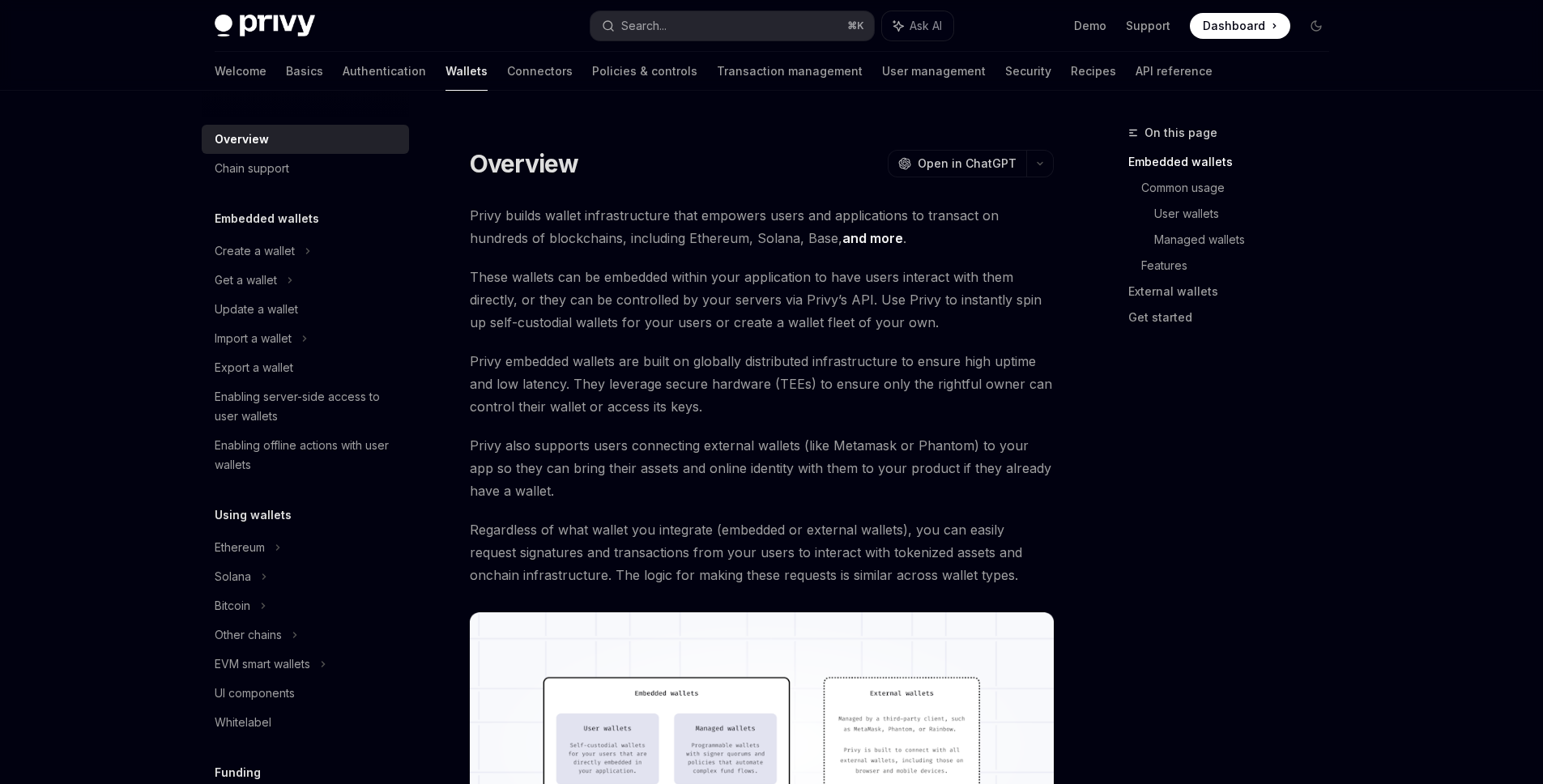
click at [343, 67] on link "Authentication" at bounding box center [384, 71] width 84 height 39
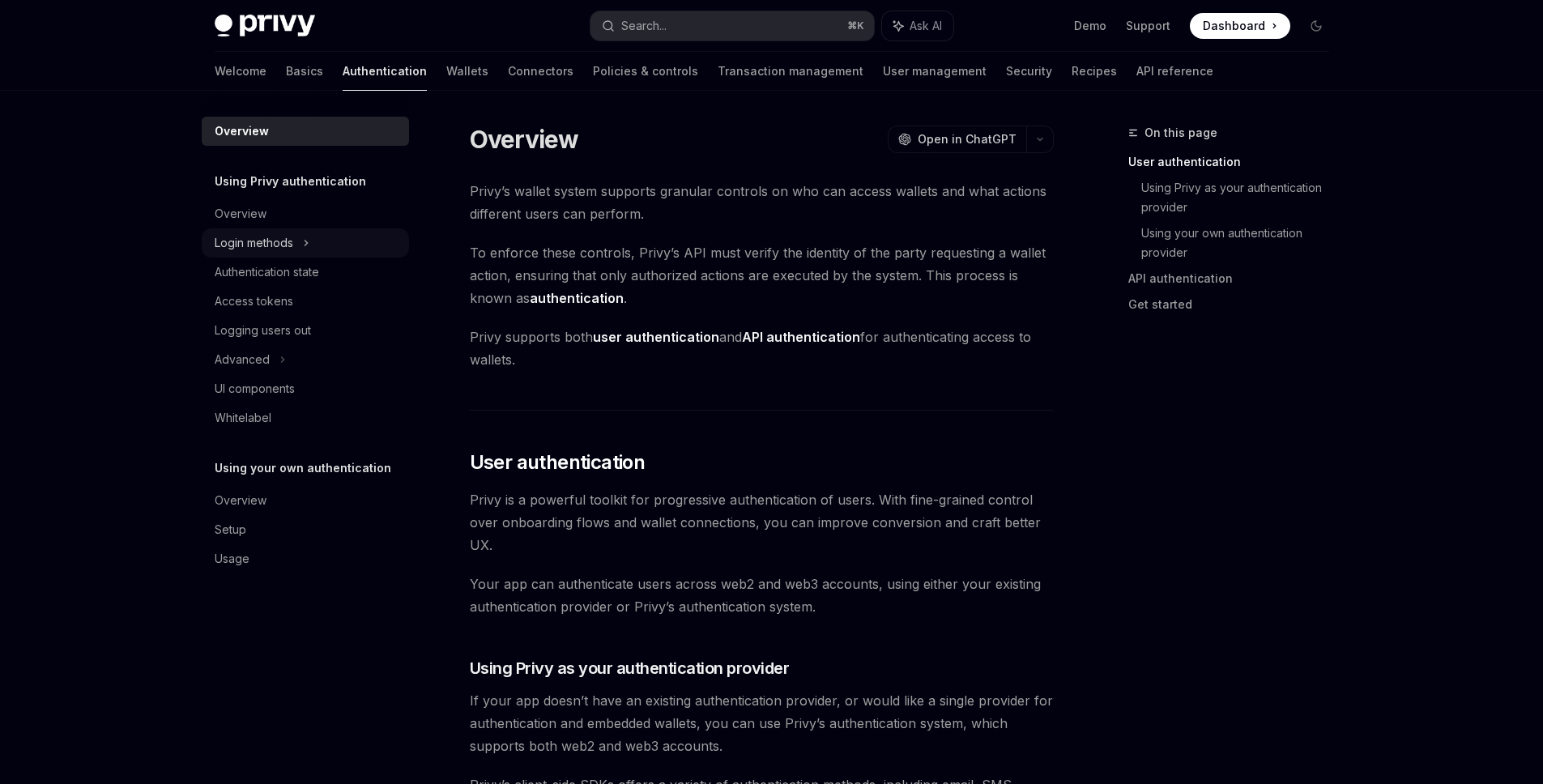
click at [315, 228] on ul "Overview Login methods Authentication state Access tokens Logging users out Adv…" at bounding box center [305, 315] width 208 height 233
click at [314, 251] on div "Login methods" at bounding box center [305, 242] width 208 height 29
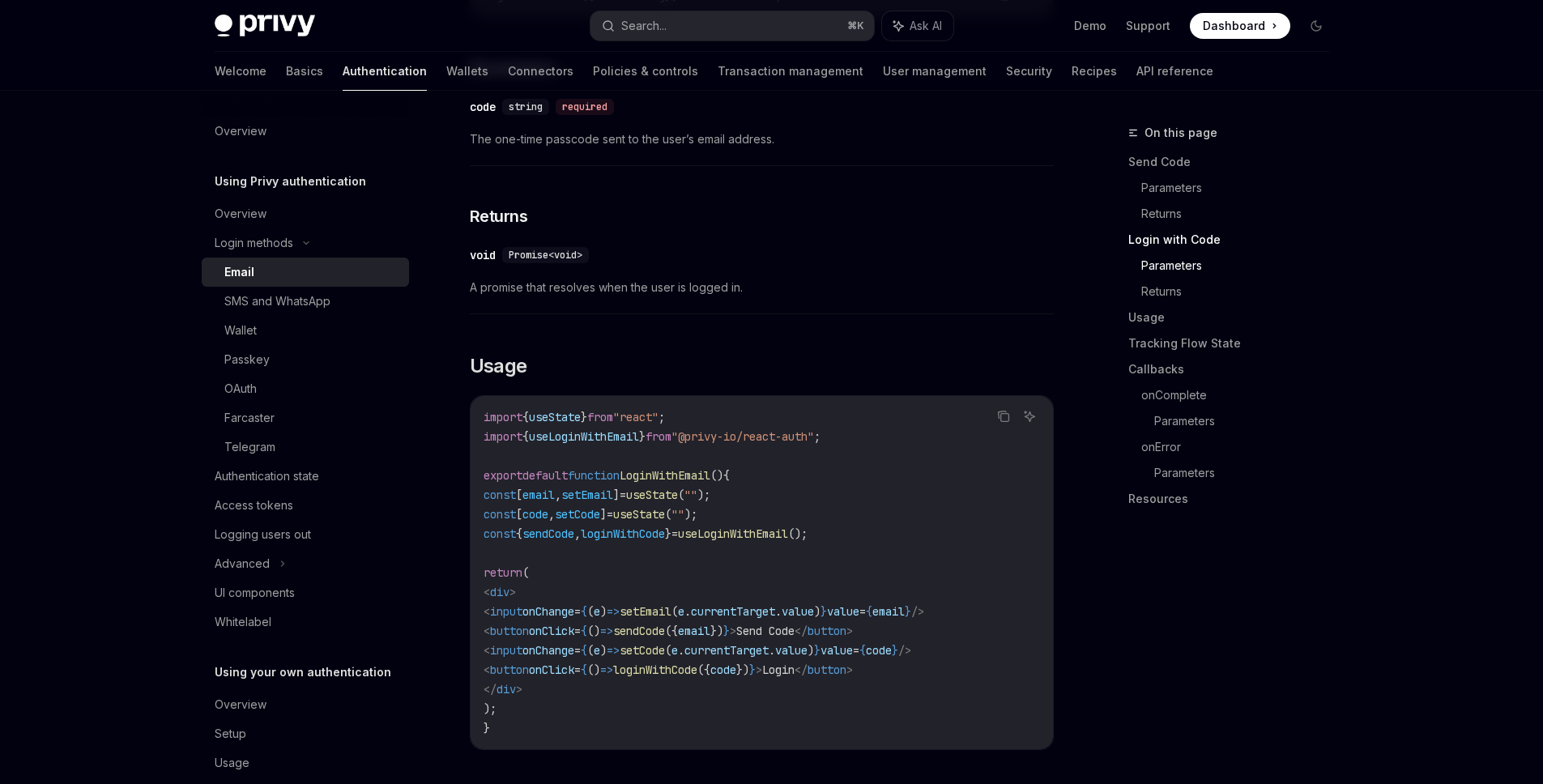
scroll to position [1619, 0]
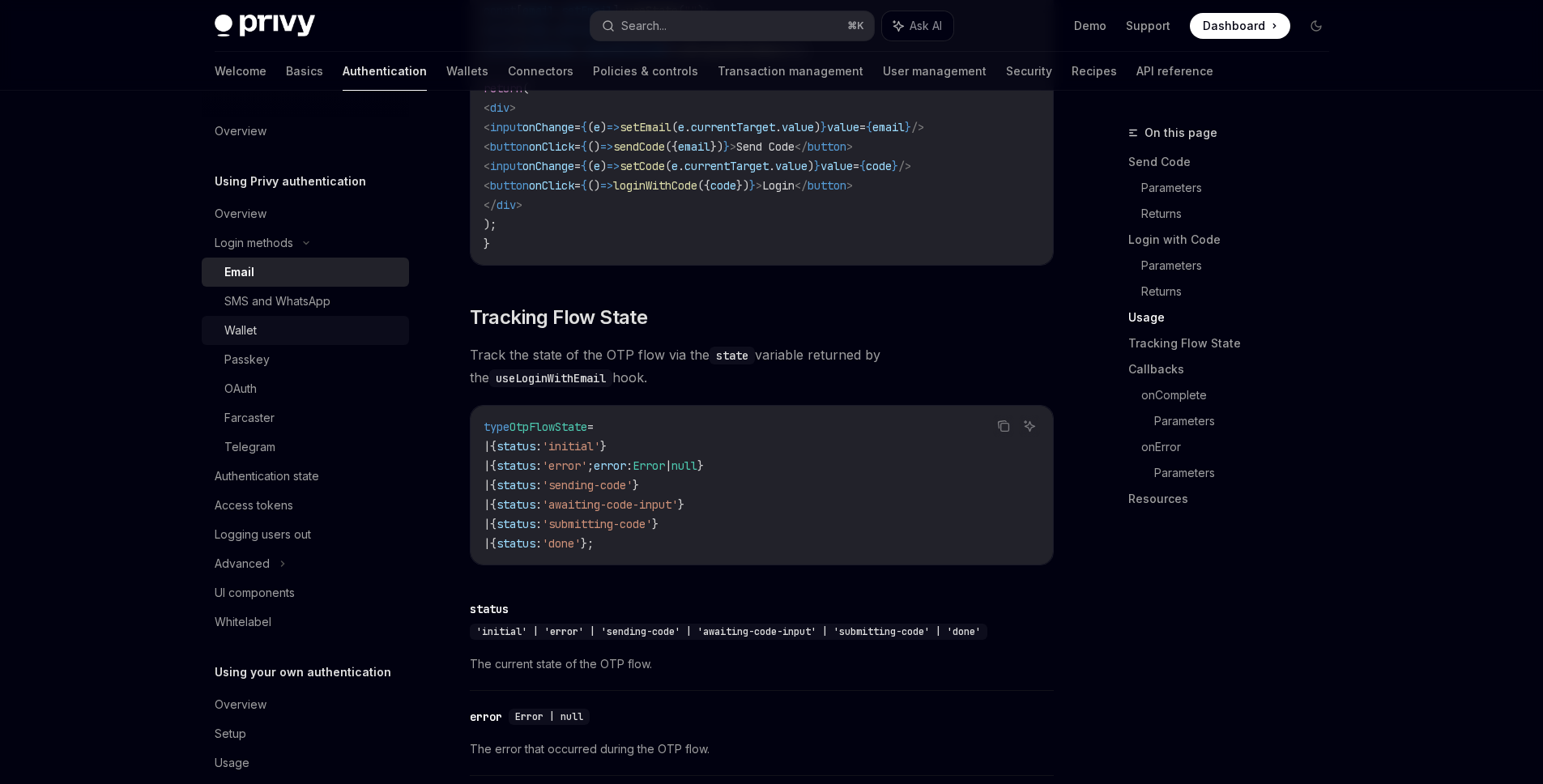
click at [339, 333] on div "Wallet" at bounding box center [311, 329] width 175 height 19
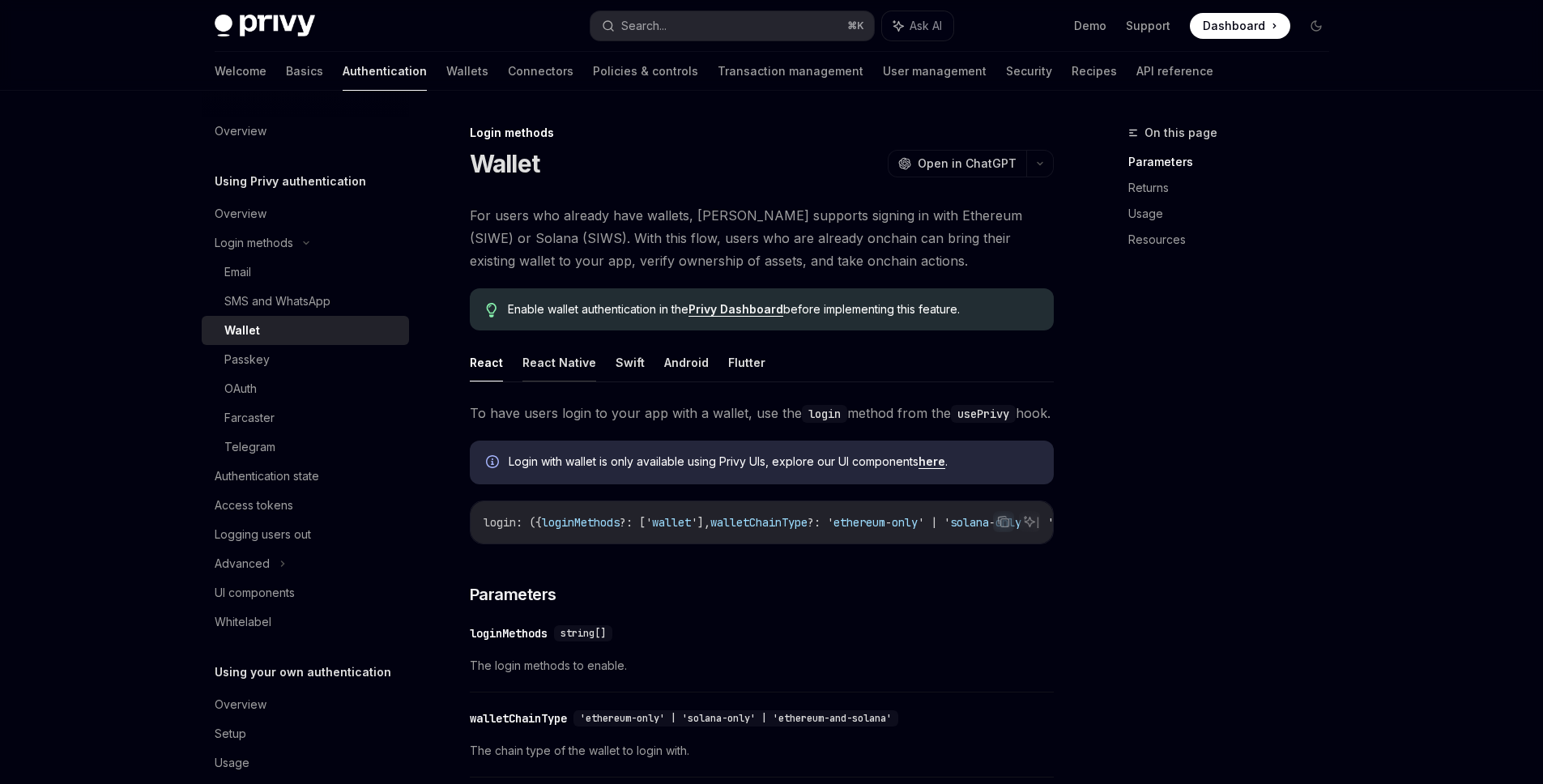
click at [577, 349] on button "React Native" at bounding box center [559, 363] width 74 height 38
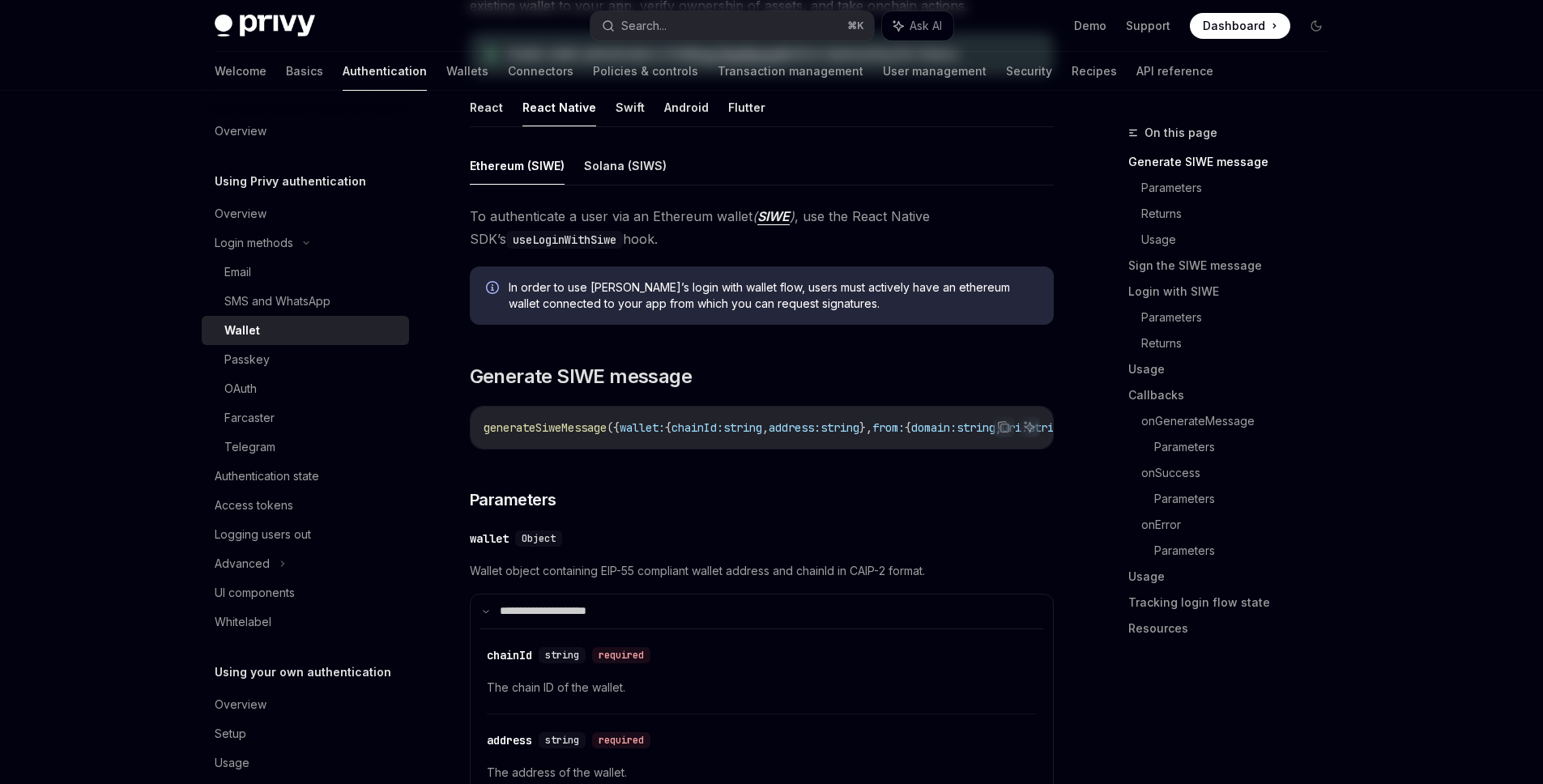
scroll to position [20, 0]
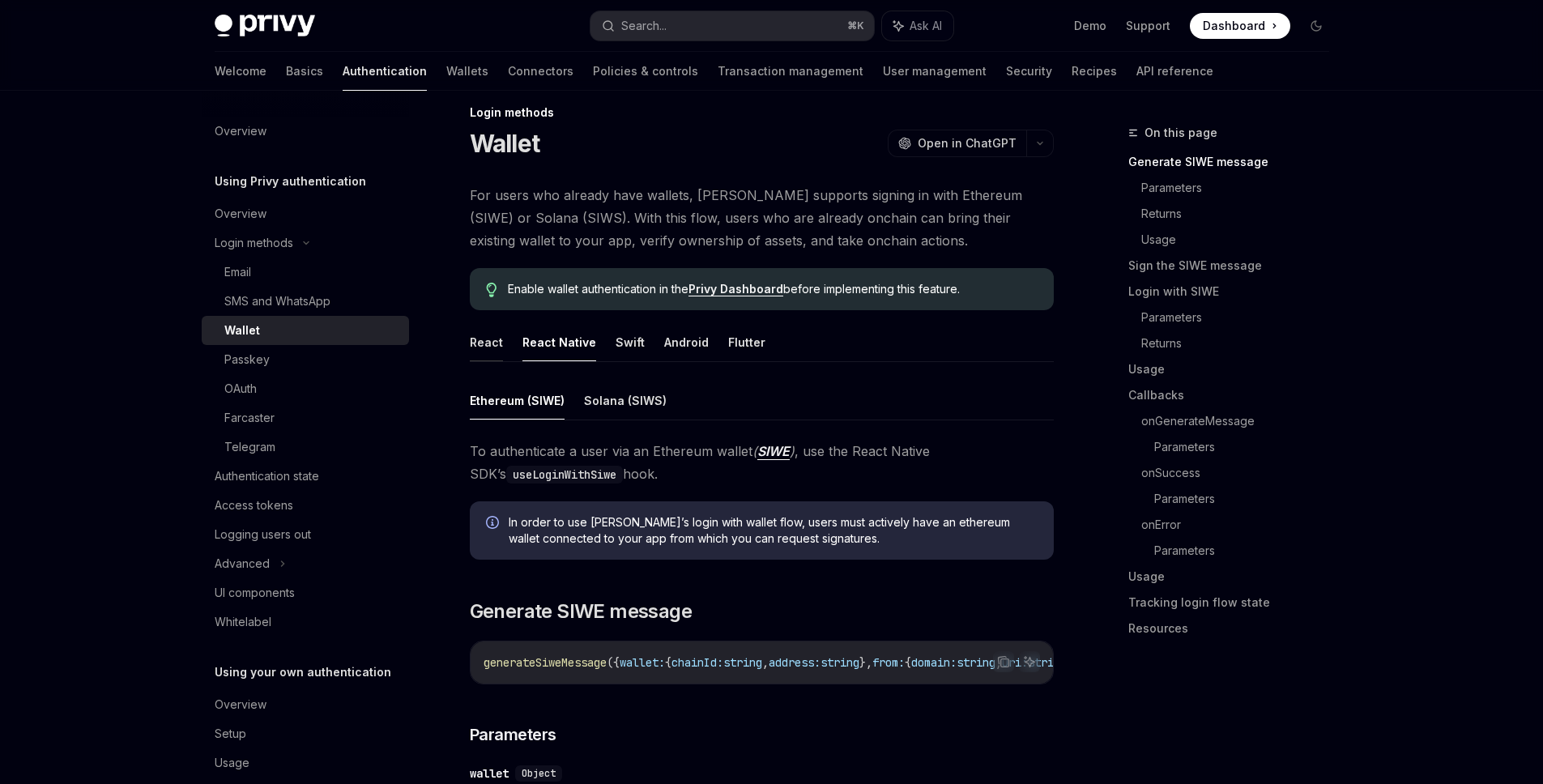
click at [471, 350] on button "React" at bounding box center [486, 342] width 33 height 38
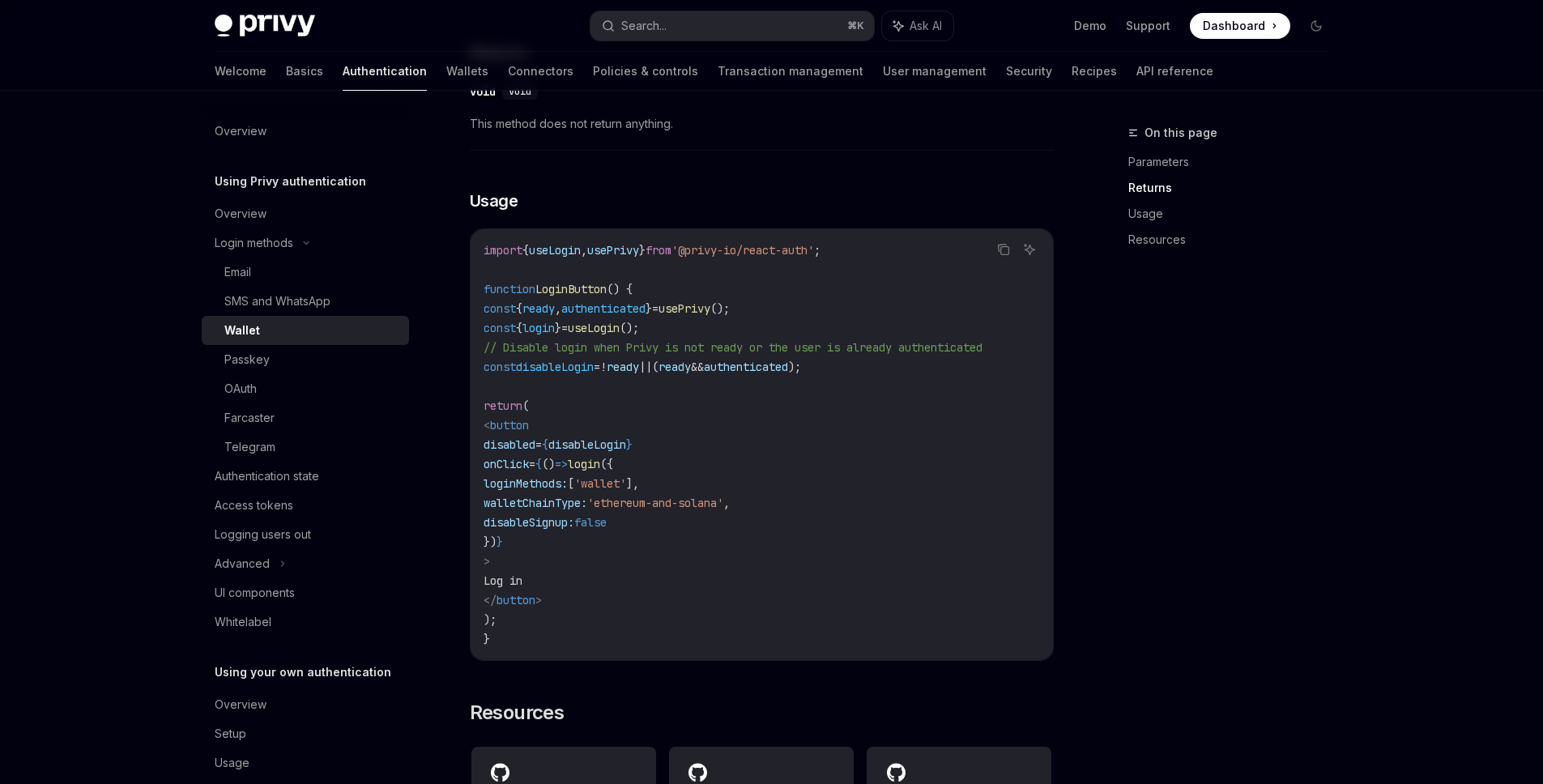
scroll to position [1173, 0]
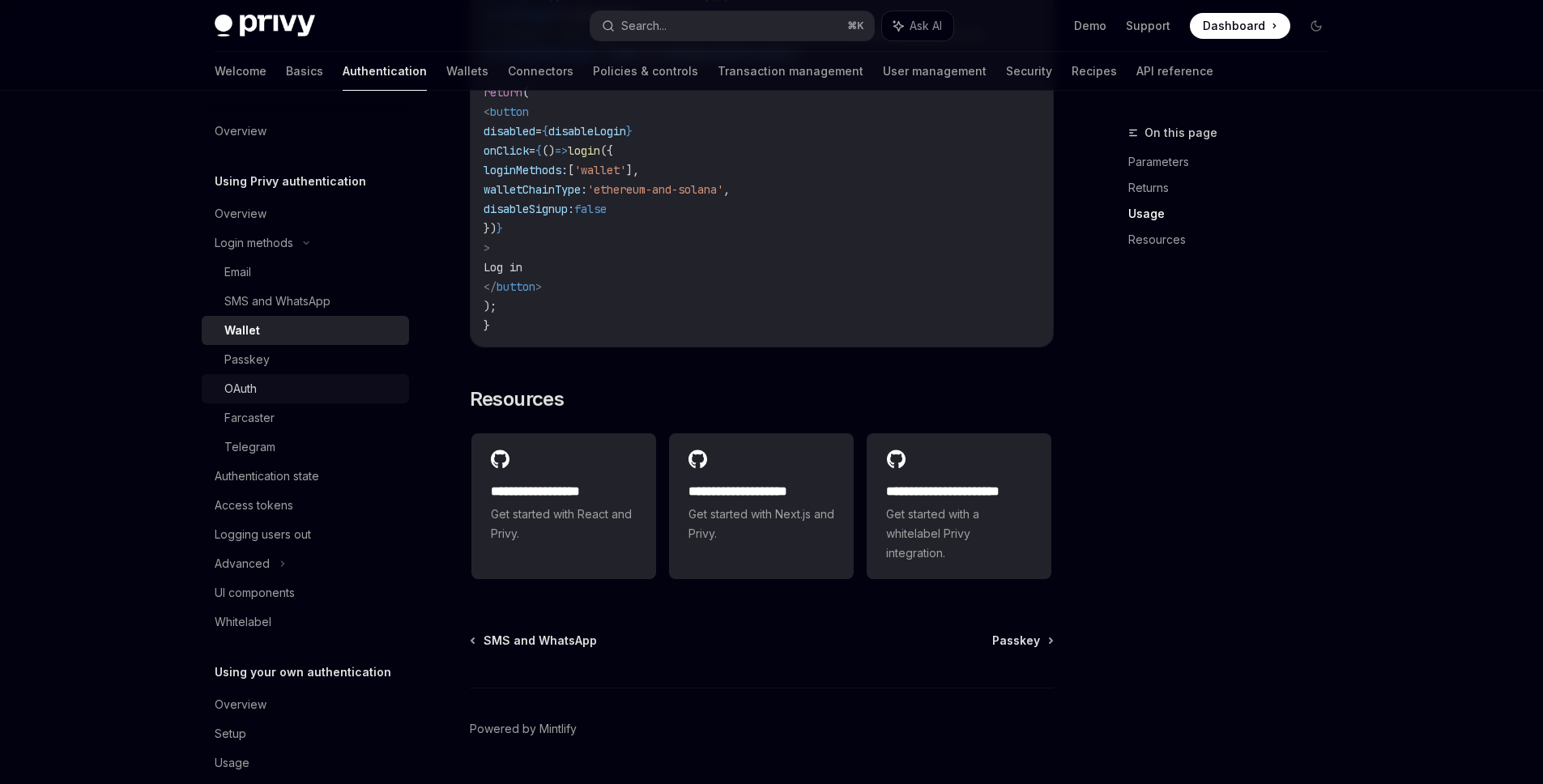
click at [295, 391] on div "OAuth" at bounding box center [311, 388] width 175 height 19
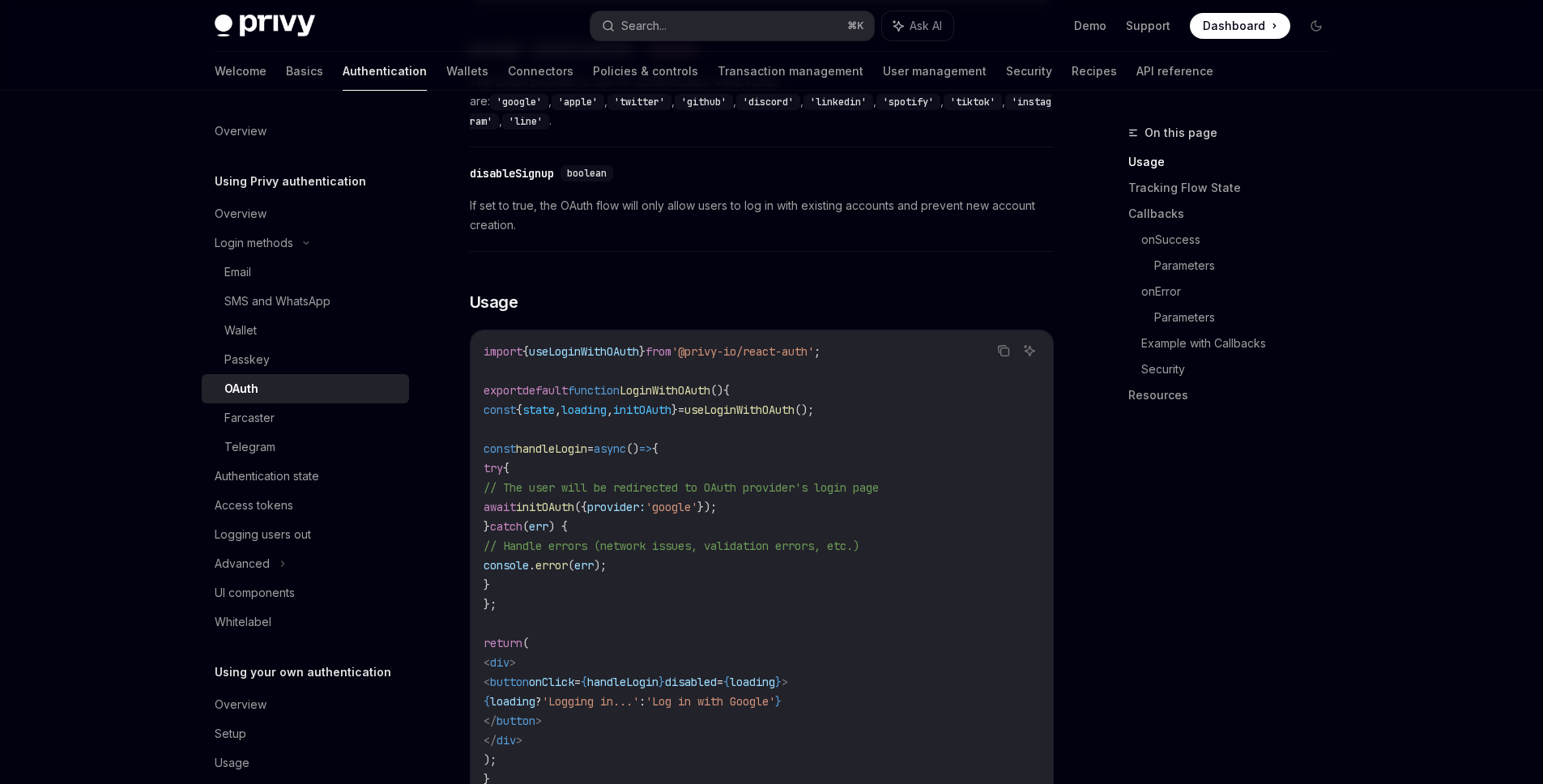
scroll to position [26, 0]
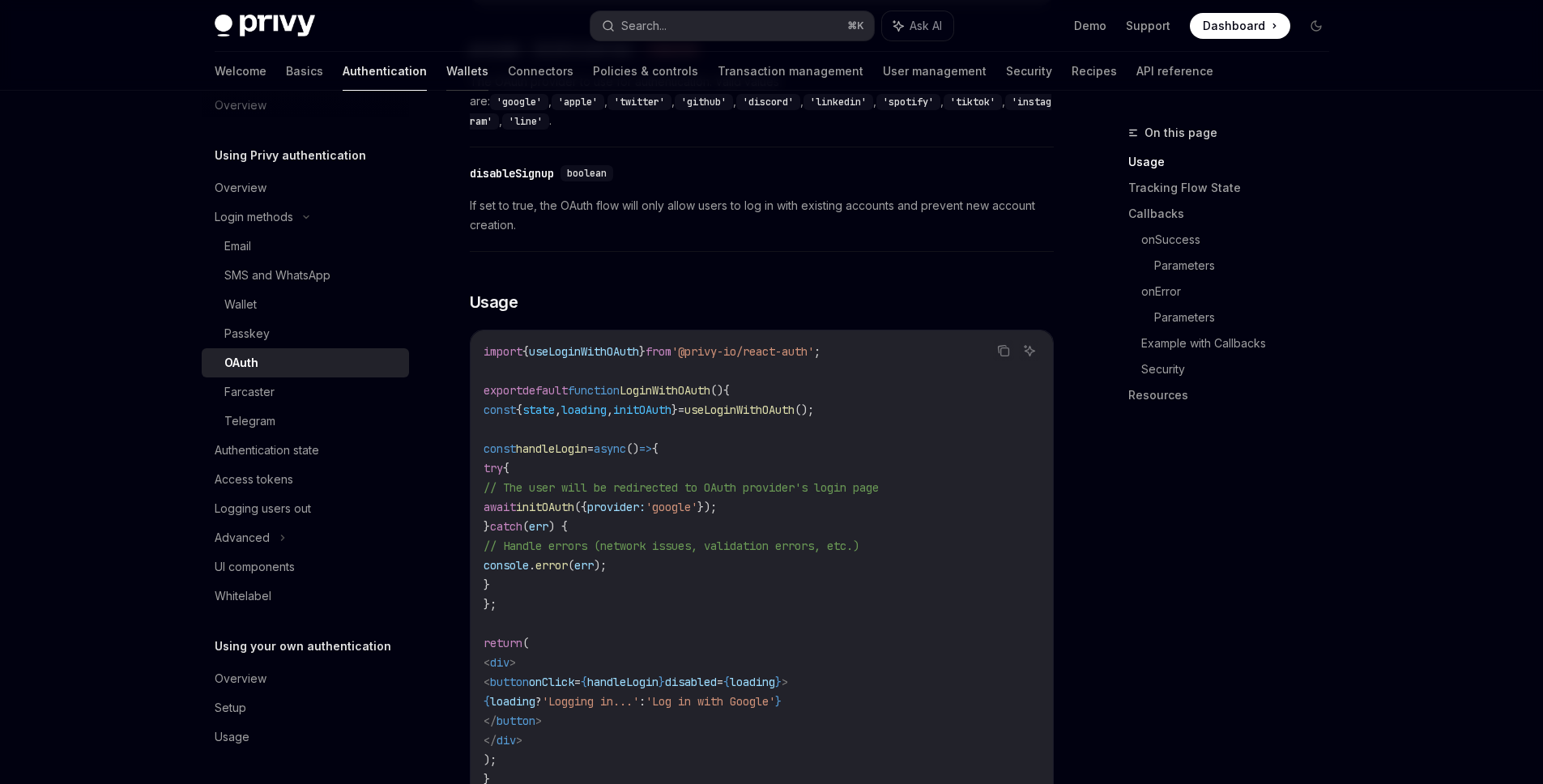
click at [447, 71] on link "Wallets" at bounding box center [467, 71] width 42 height 39
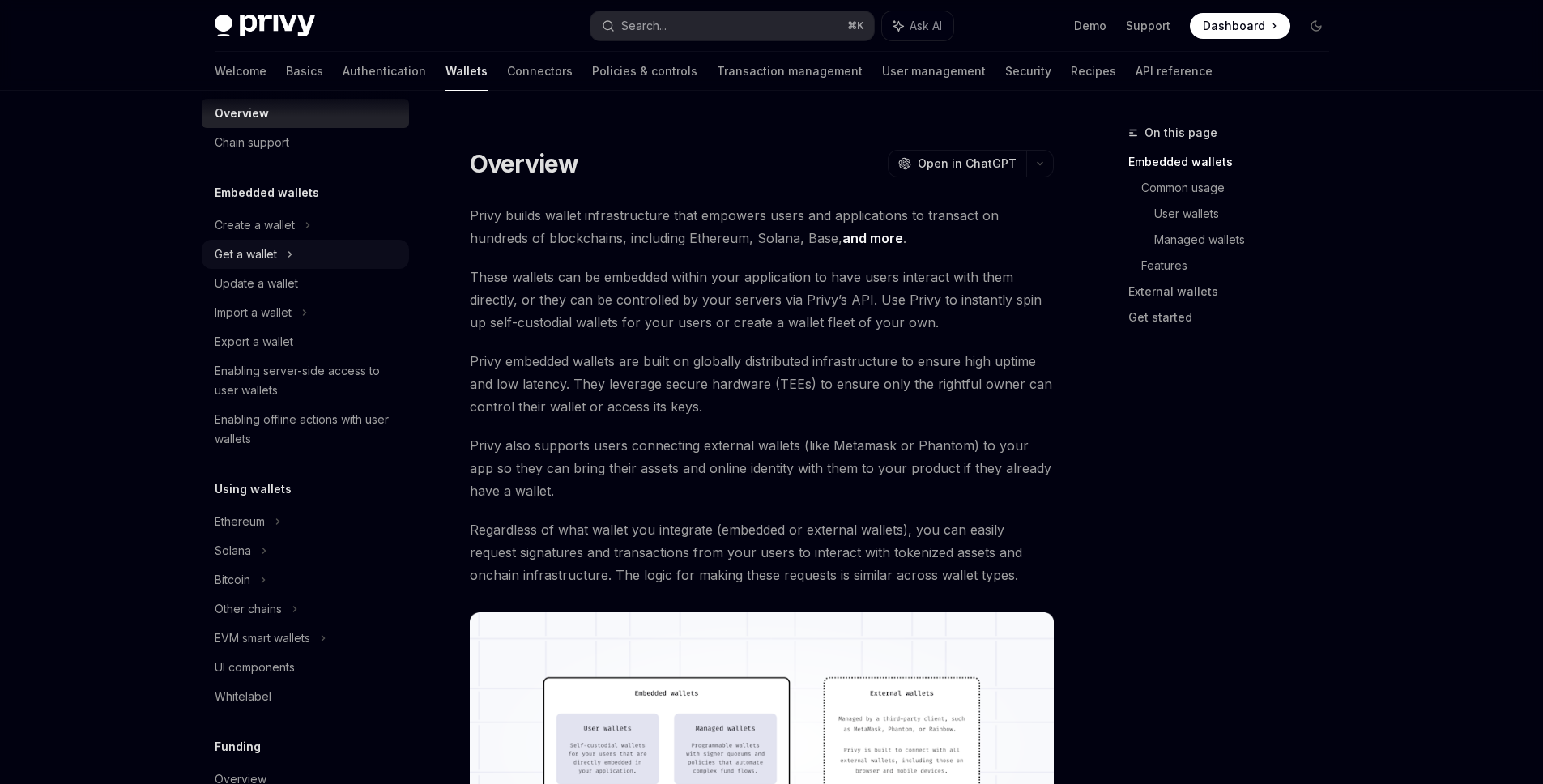
click at [277, 240] on div "Get a wallet" at bounding box center [305, 254] width 208 height 29
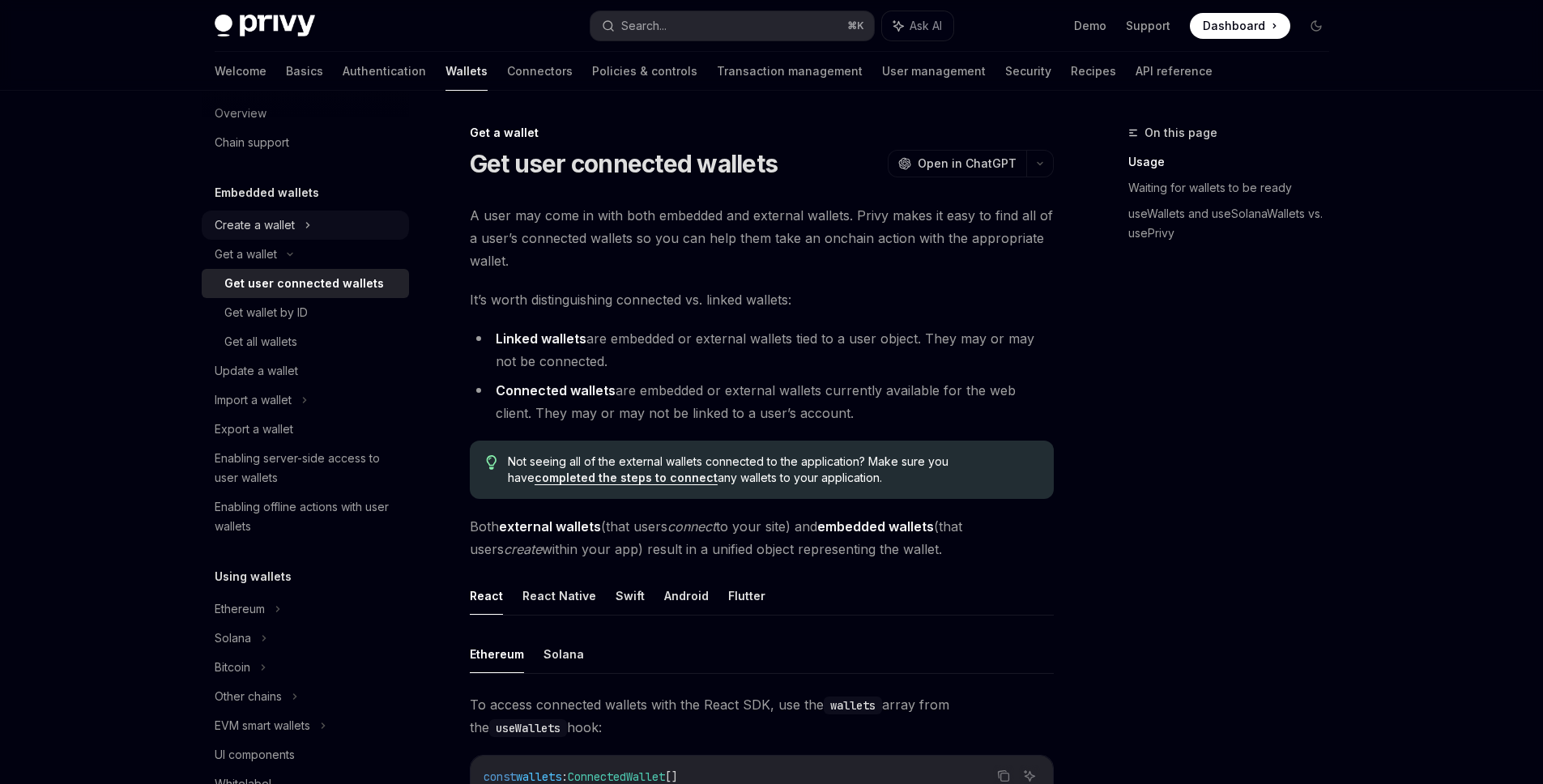
click at [278, 229] on div "Create a wallet" at bounding box center [255, 225] width 81 height 19
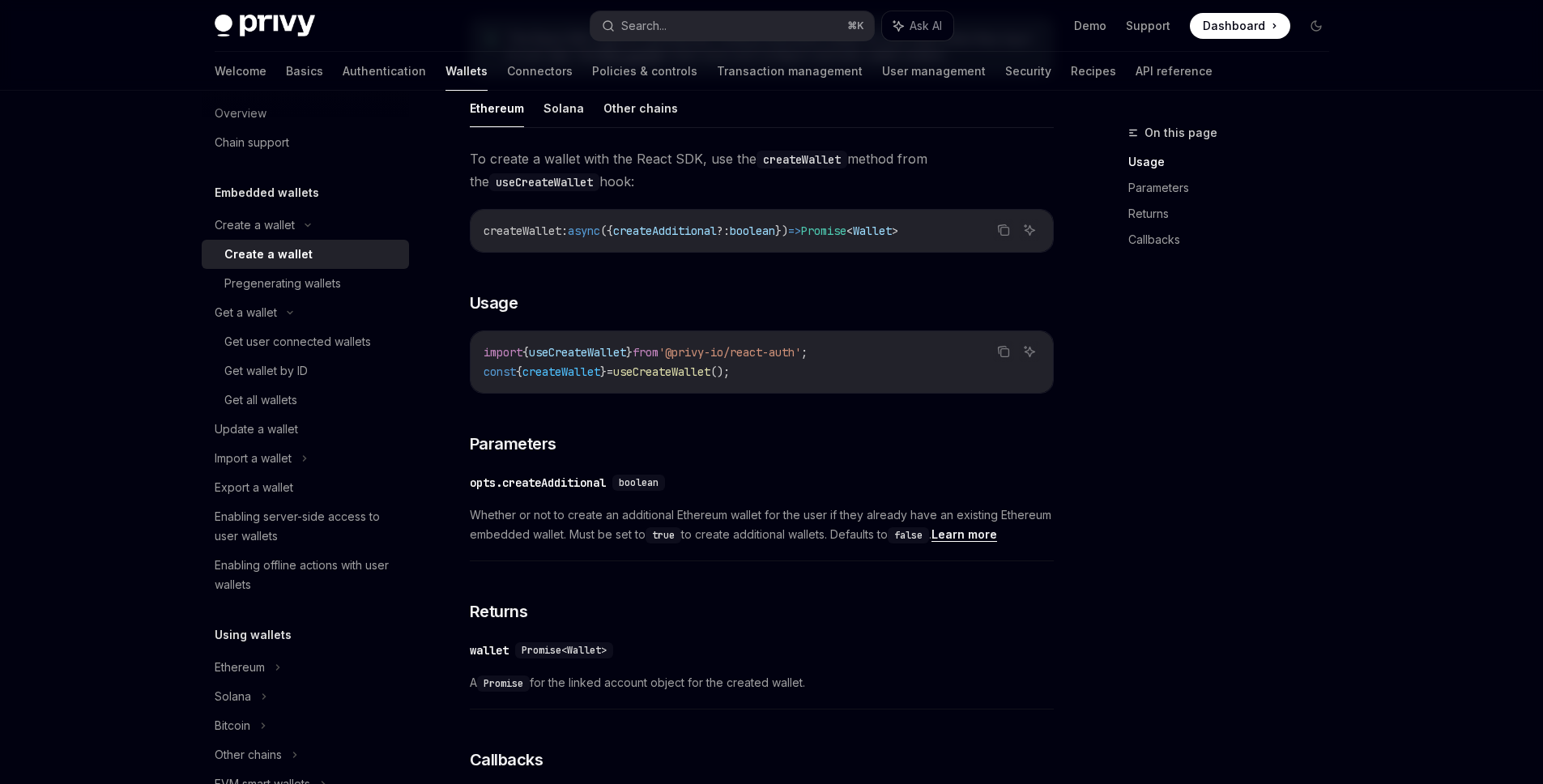
scroll to position [165, 0]
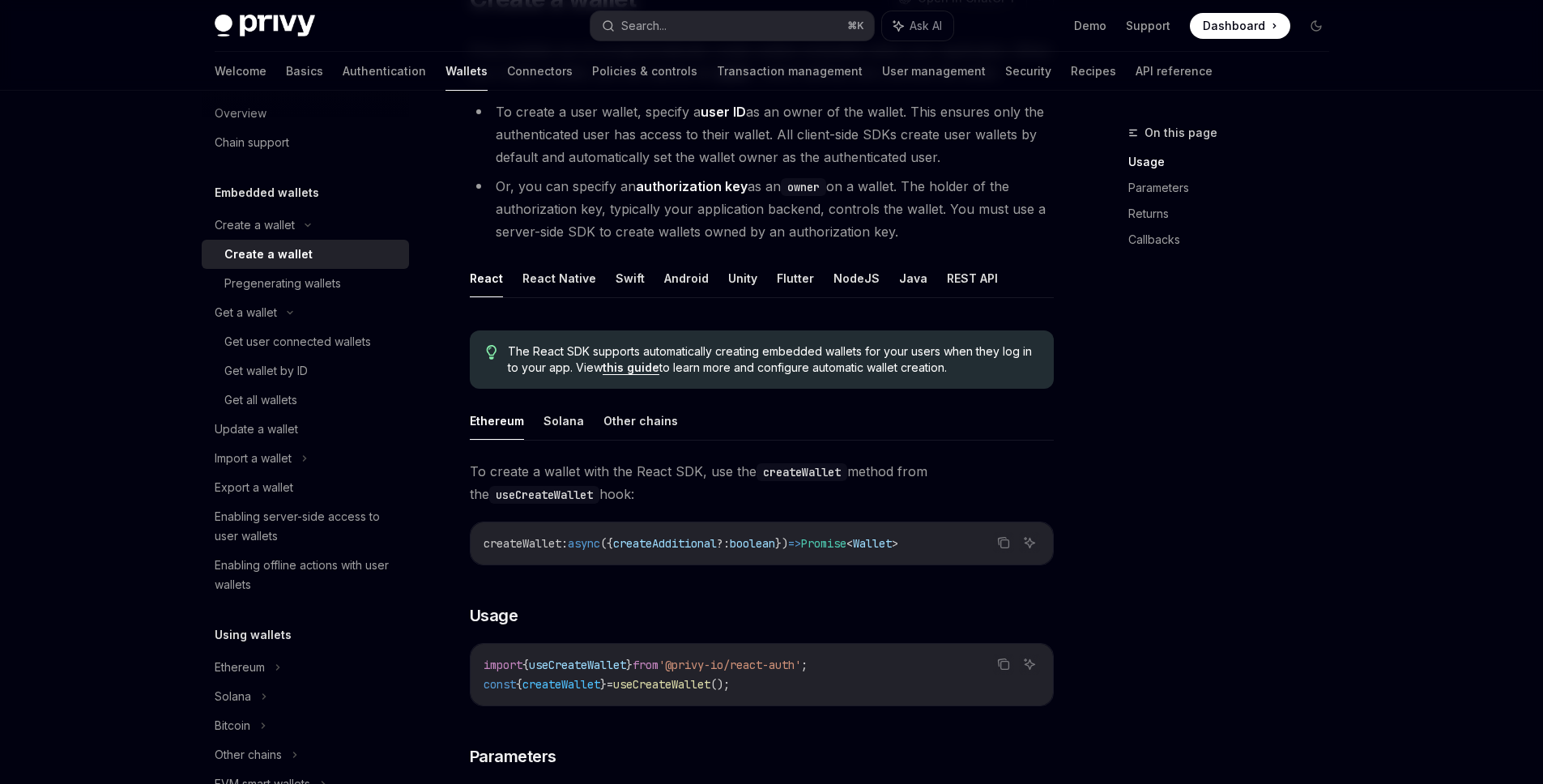
click at [208, 56] on div "Welcome Basics Authentication Wallets Connectors Policies & controls Transactio…" at bounding box center [772, 71] width 1193 height 39
click at [286, 66] on link "Basics" at bounding box center [305, 71] width 37 height 39
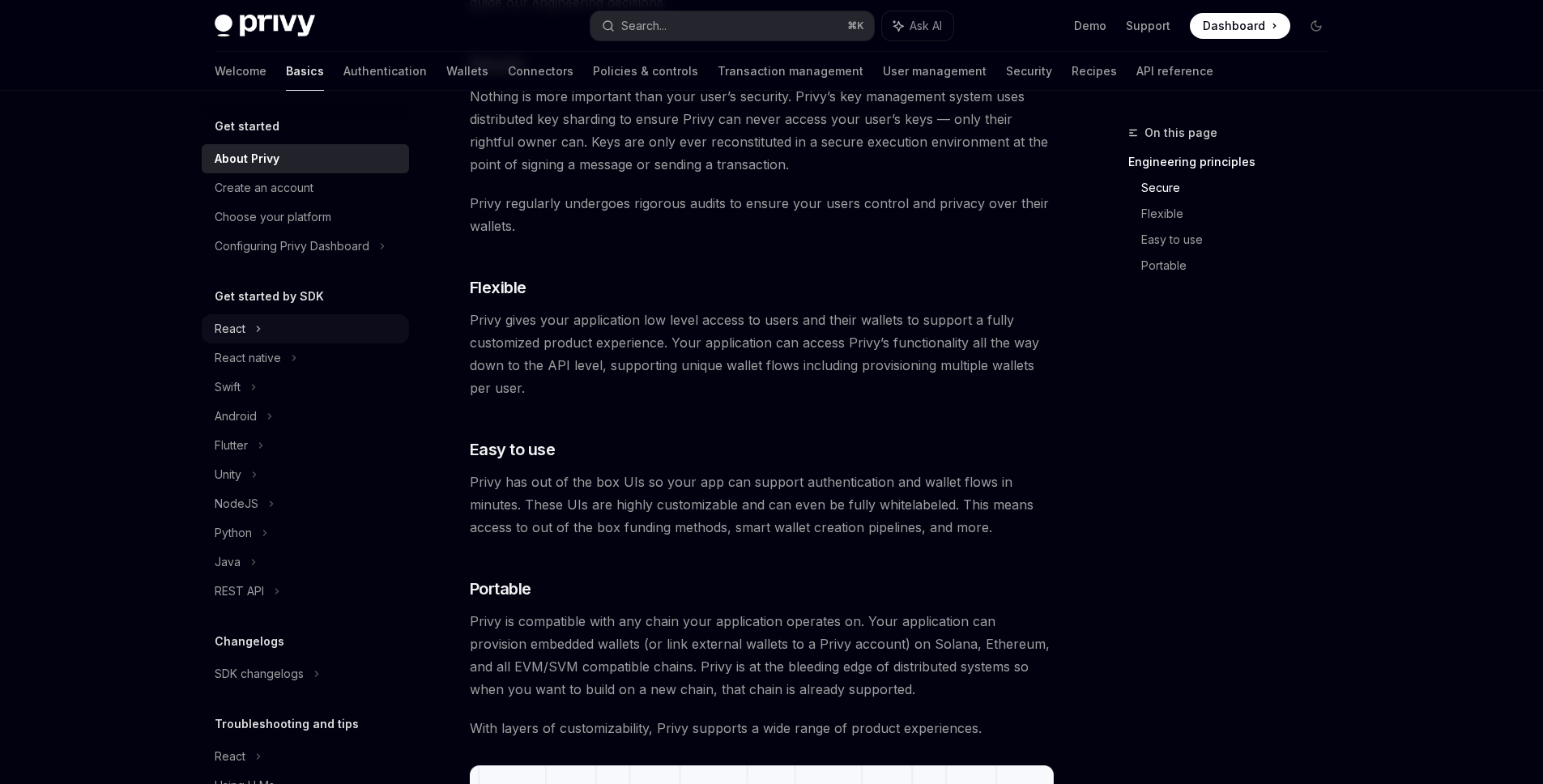
click at [267, 331] on div "React" at bounding box center [305, 329] width 208 height 29
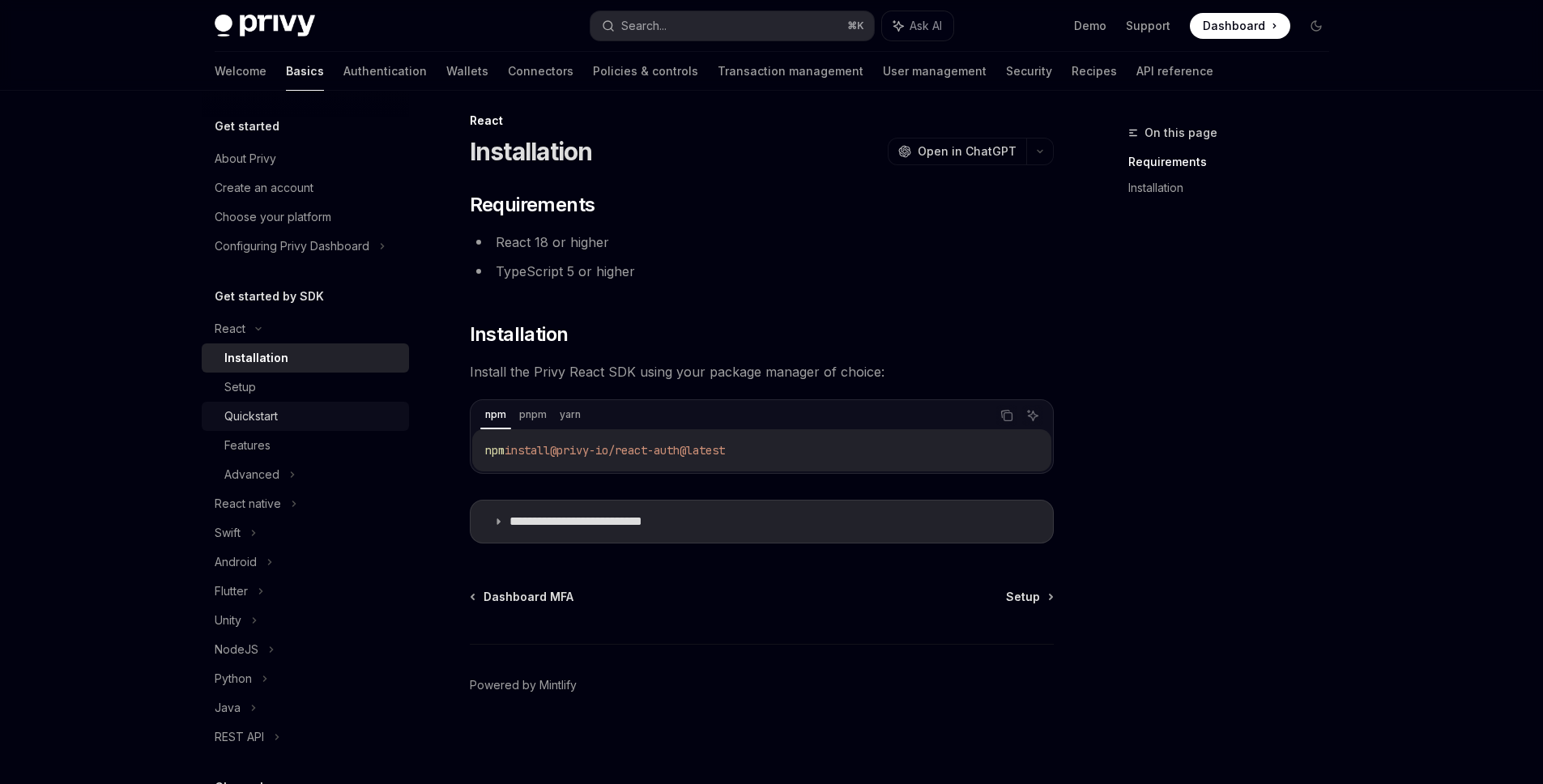
click at [316, 414] on div "Quickstart" at bounding box center [311, 416] width 175 height 19
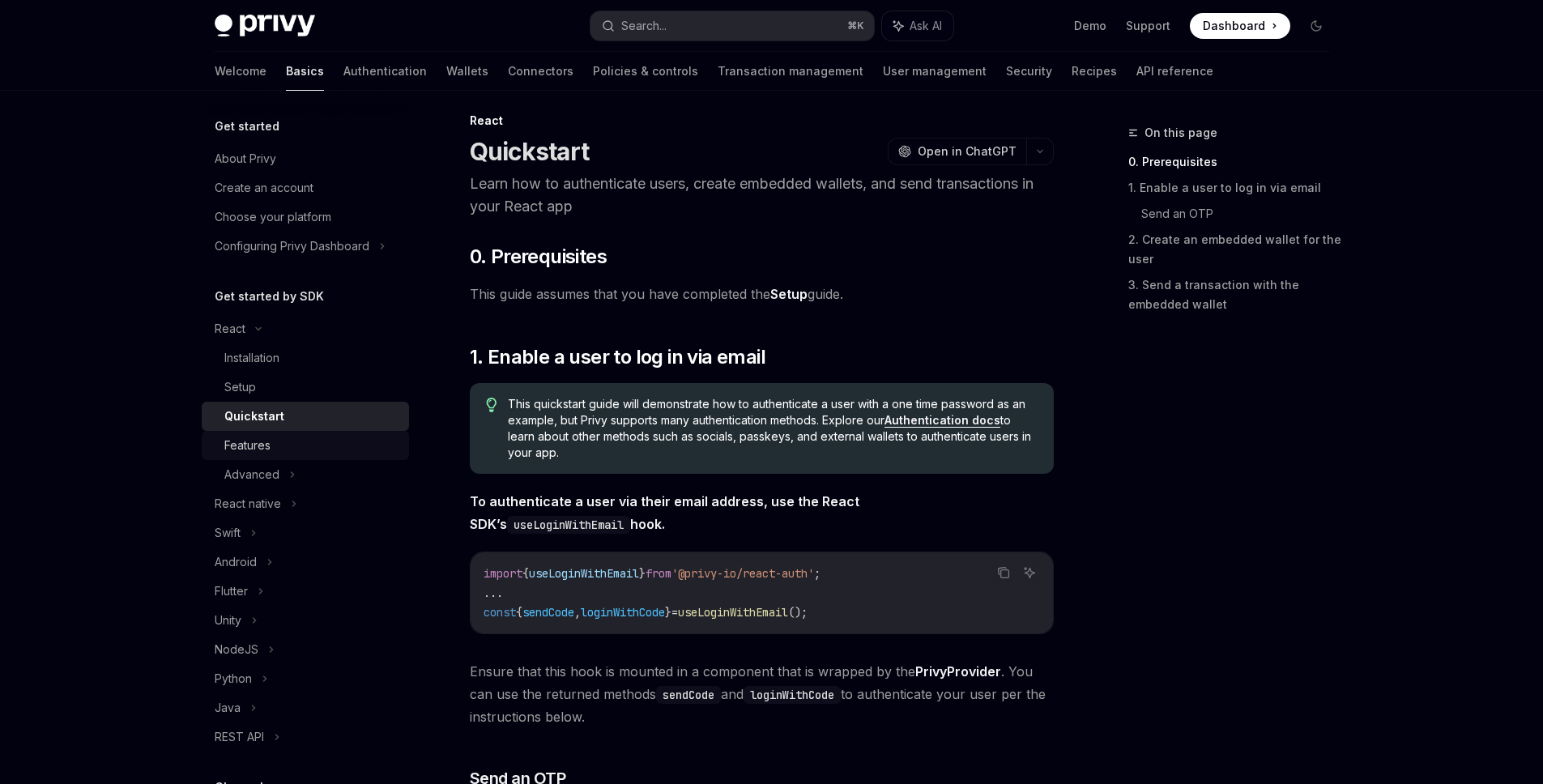
click at [309, 436] on div "Features" at bounding box center [311, 445] width 175 height 19
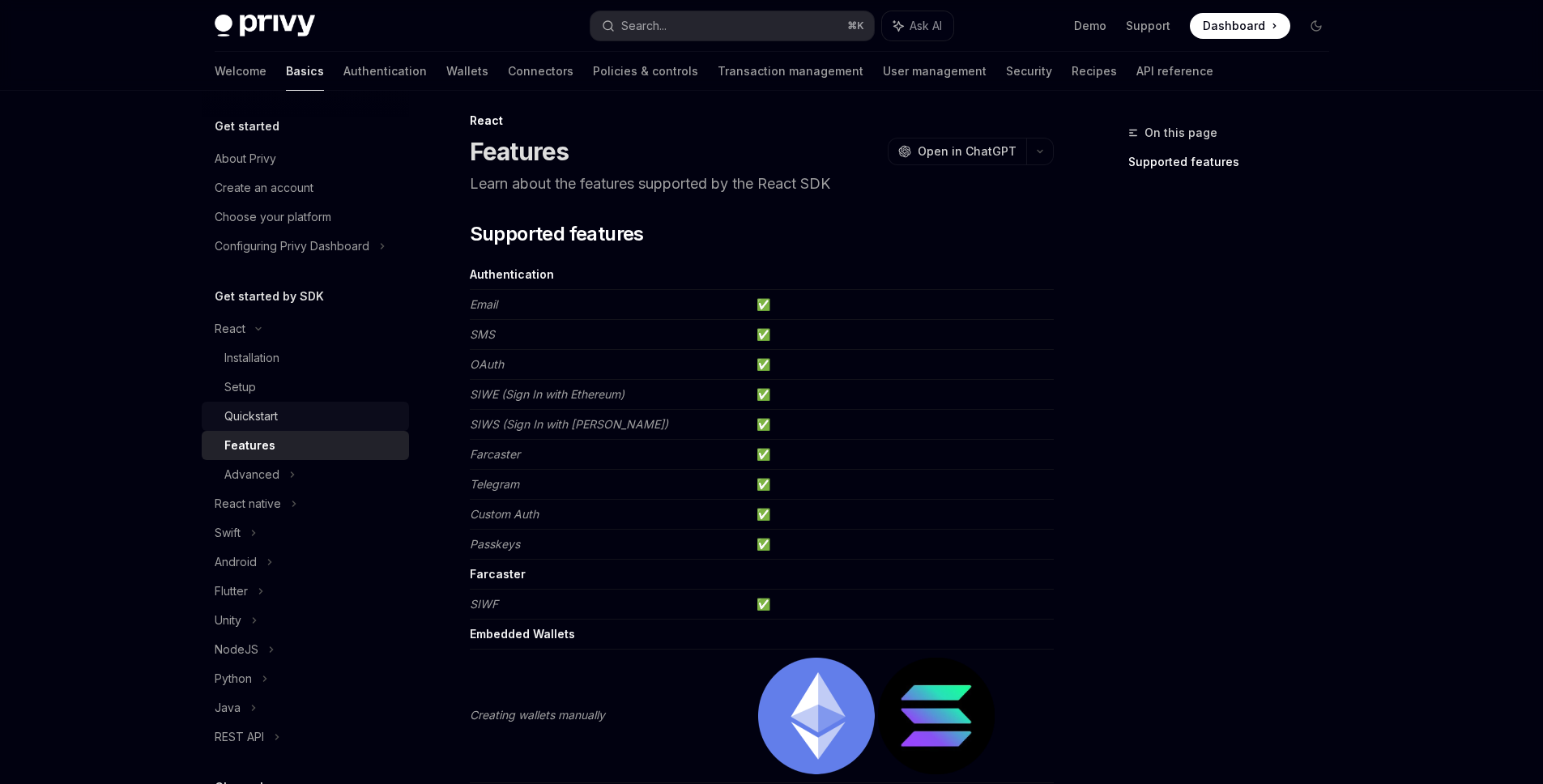
click at [306, 421] on div "Quickstart" at bounding box center [311, 416] width 175 height 19
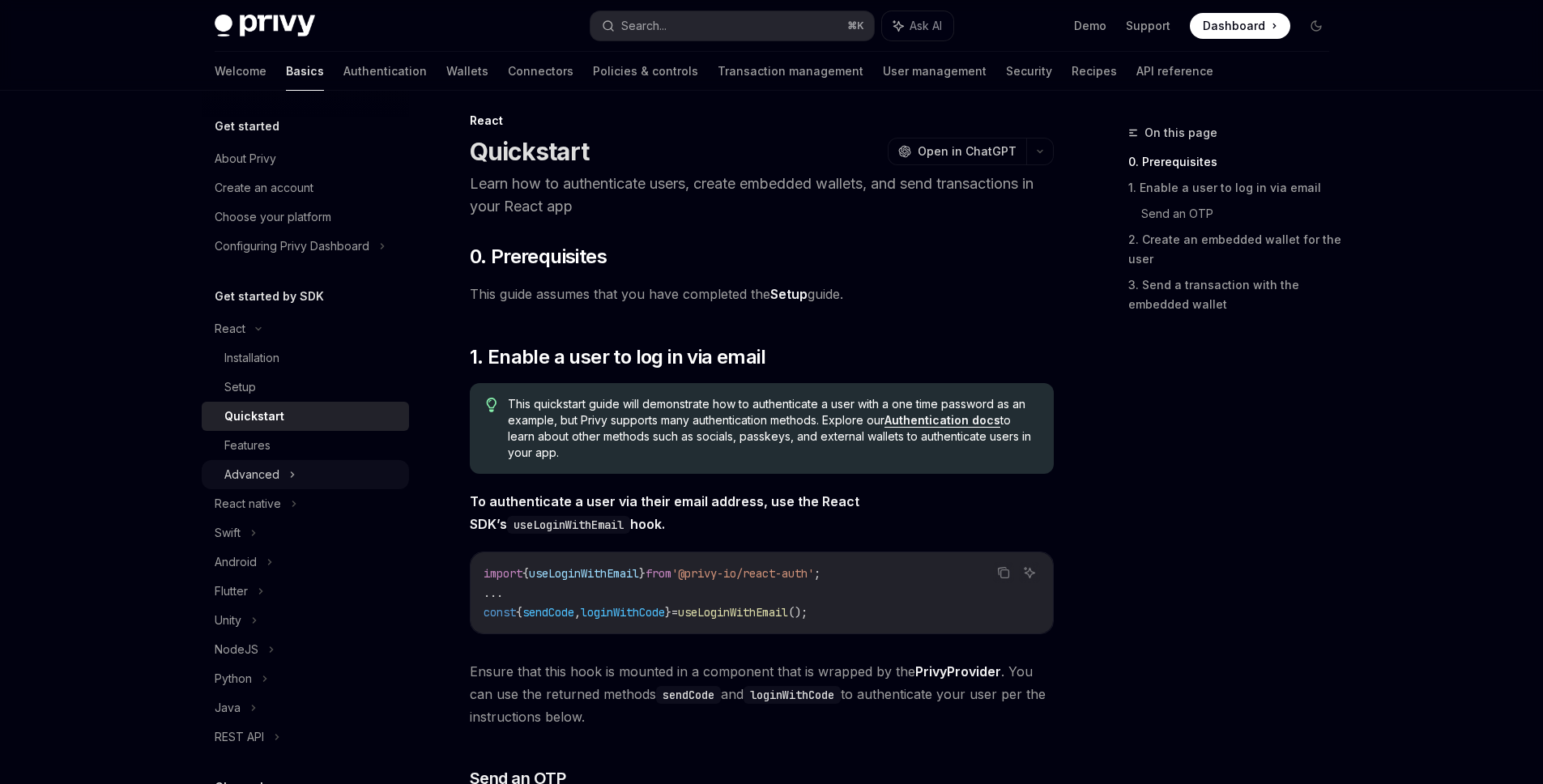
click at [302, 467] on div "Advanced" at bounding box center [305, 474] width 208 height 29
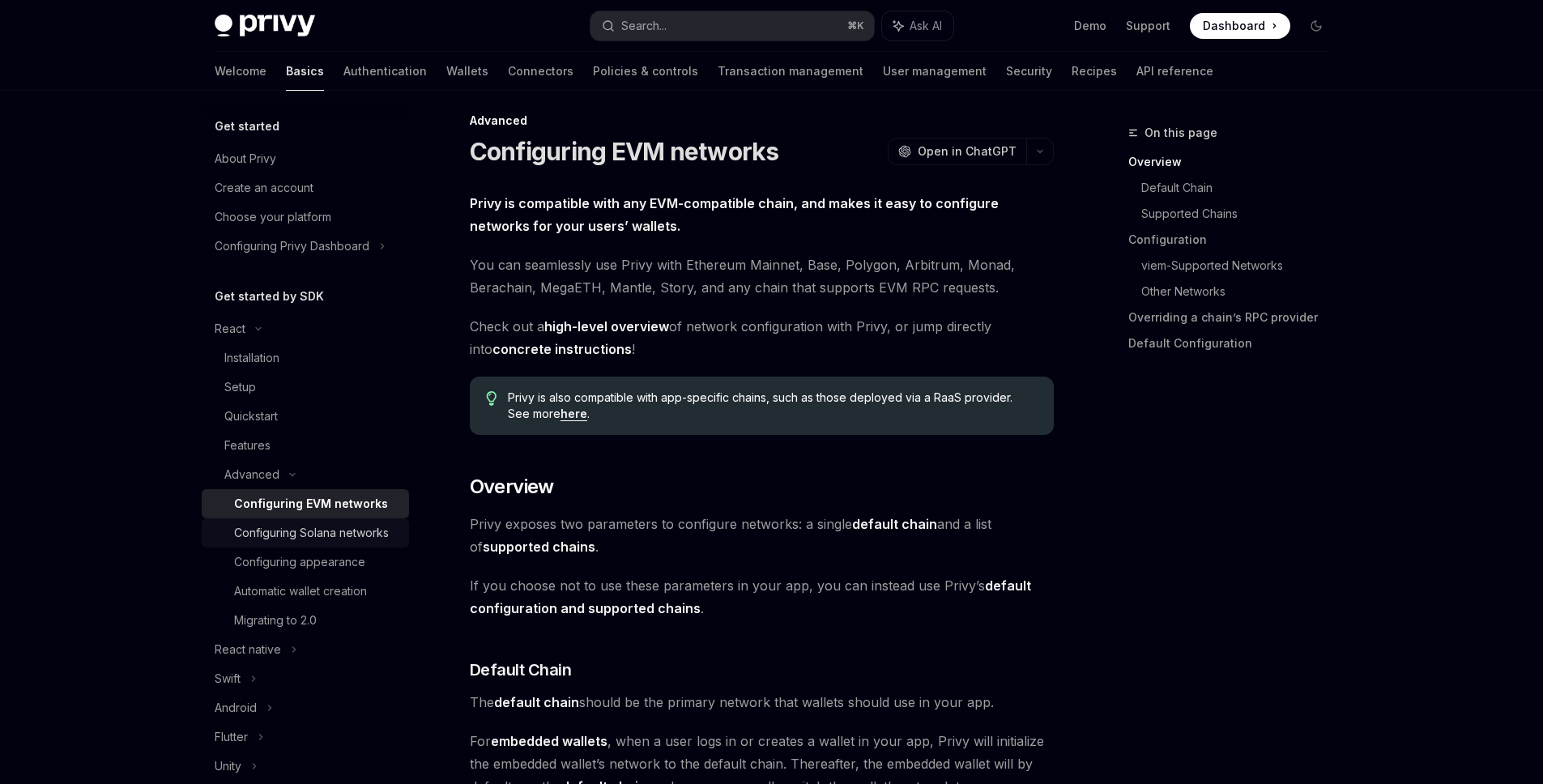
click at [327, 523] on div "Configuring Solana networks" at bounding box center [311, 532] width 154 height 19
type textarea "*"
